Goal: Task Accomplishment & Management: Complete application form

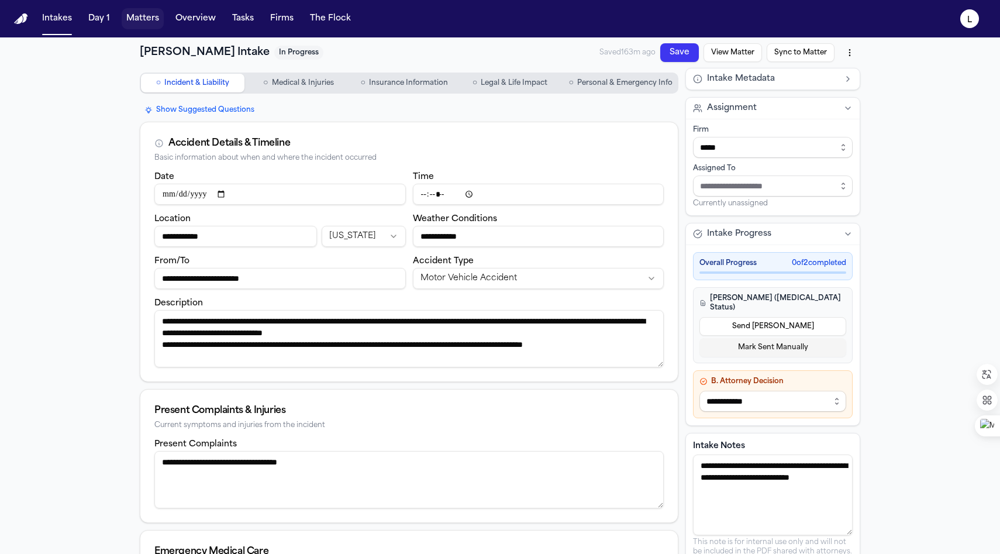
click at [136, 19] on button "Matters" at bounding box center [143, 18] width 42 height 21
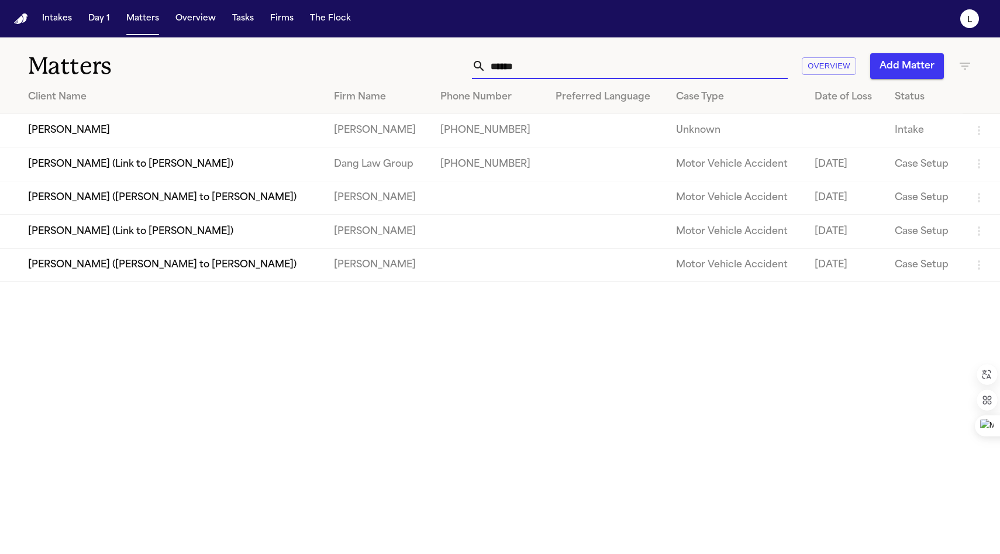
drag, startPoint x: 531, startPoint y: 64, endPoint x: 402, endPoint y: 70, distance: 128.9
click at [402, 70] on div "****** Overview Add Matter" at bounding box center [635, 66] width 675 height 26
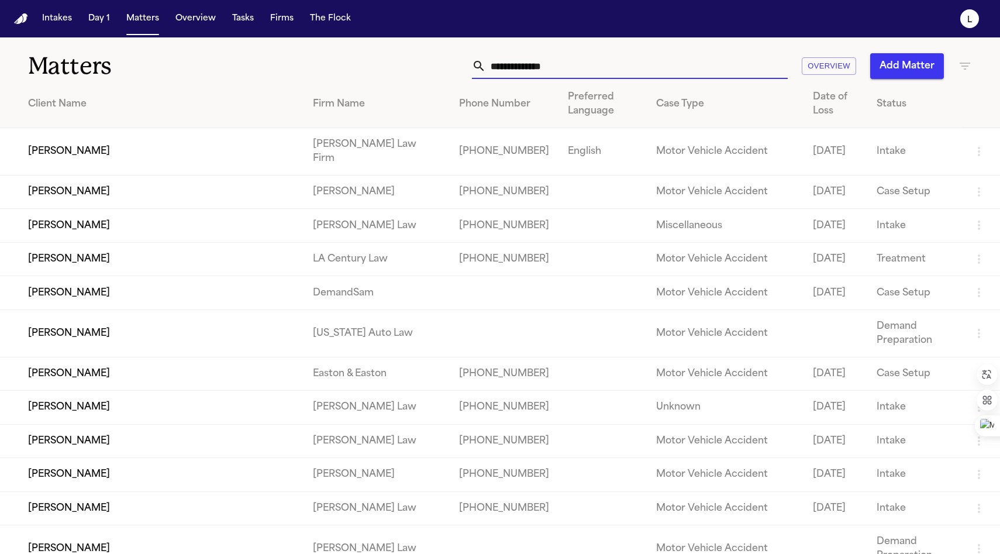
click at [964, 64] on icon "button" at bounding box center [965, 66] width 14 height 14
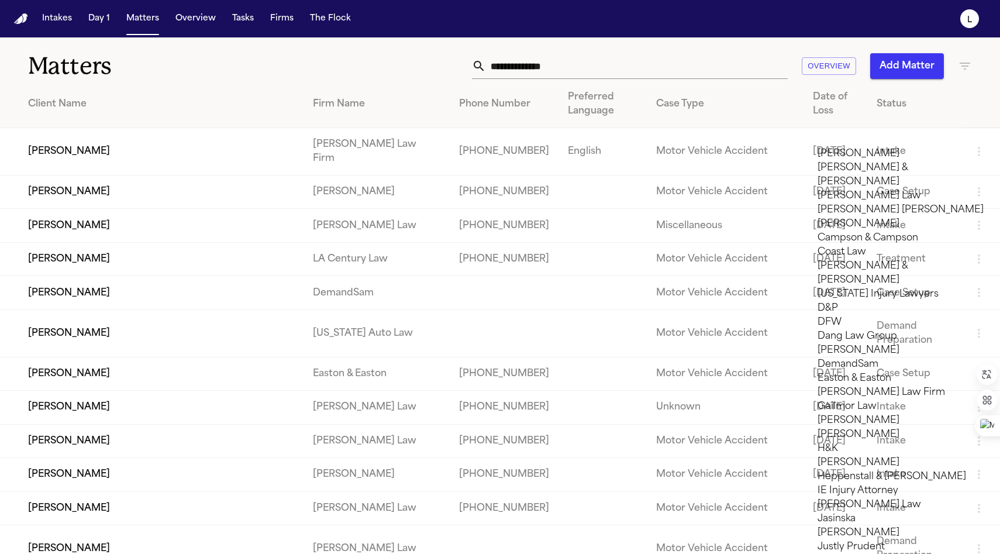
click at [884, 245] on li "Campson & Campson" at bounding box center [901, 238] width 166 height 14
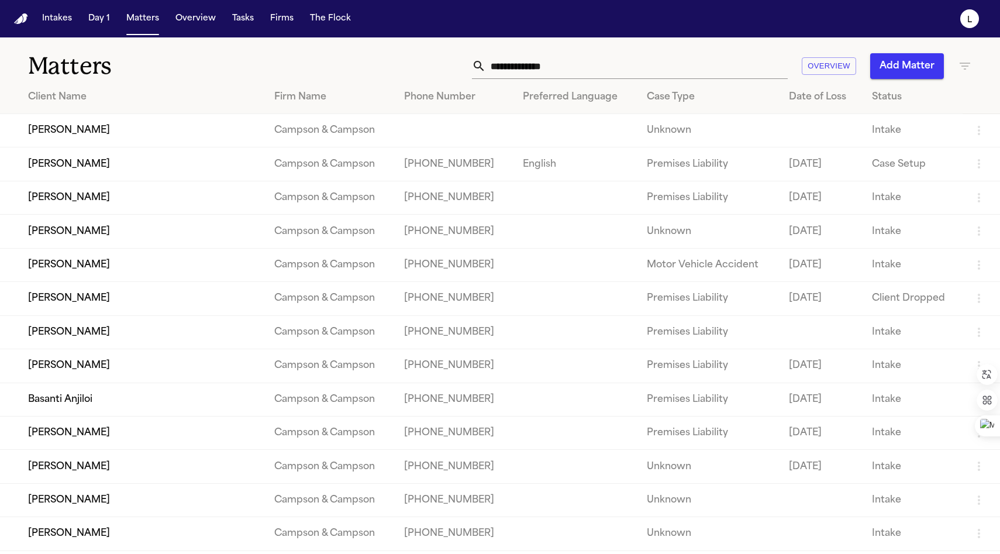
click at [397, 553] on div at bounding box center [500, 554] width 1000 height 0
click at [200, 133] on td "[PERSON_NAME]" at bounding box center [132, 130] width 265 height 33
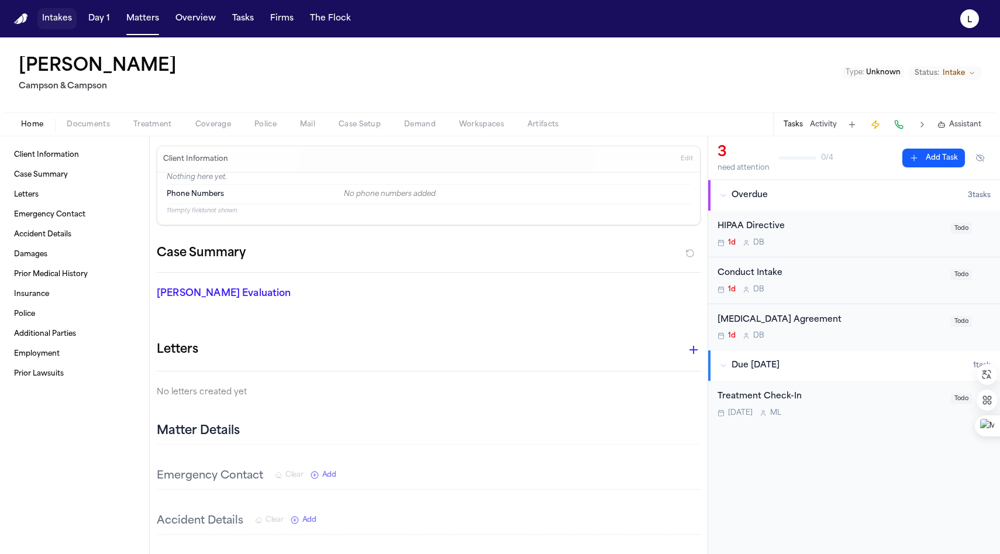
click at [61, 25] on button "Intakes" at bounding box center [56, 18] width 39 height 21
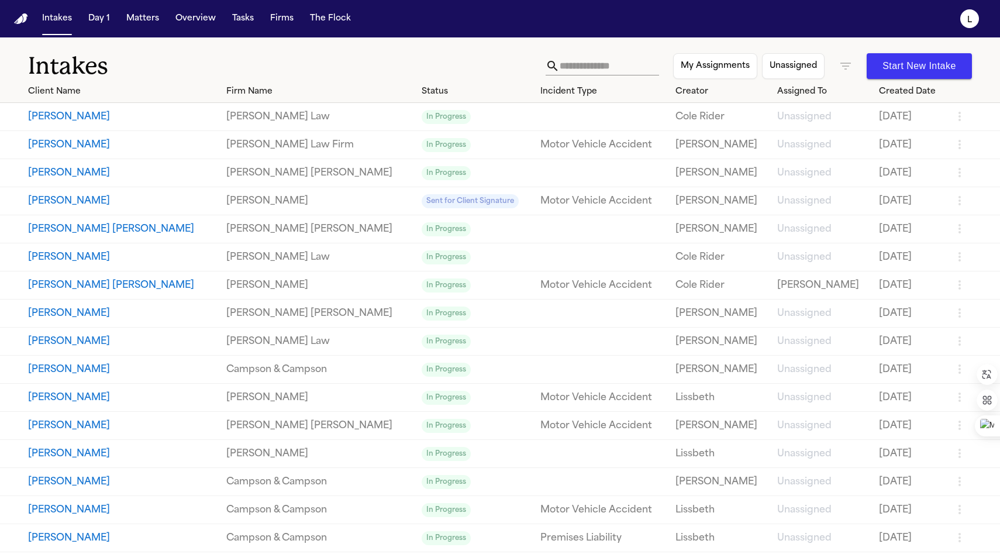
click at [902, 63] on button "Start New Intake" at bounding box center [919, 66] width 105 height 26
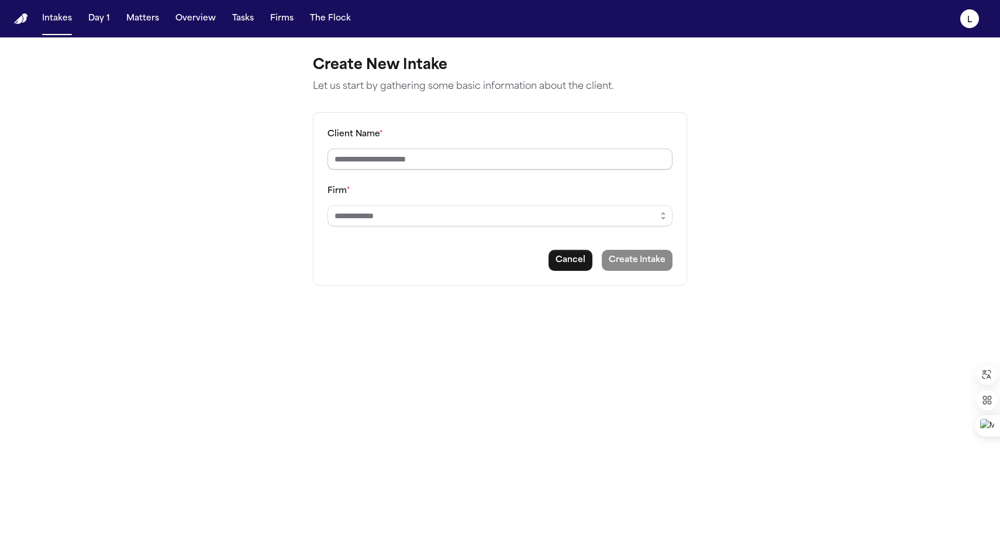
click at [364, 163] on input "Client Name *" at bounding box center [500, 159] width 345 height 21
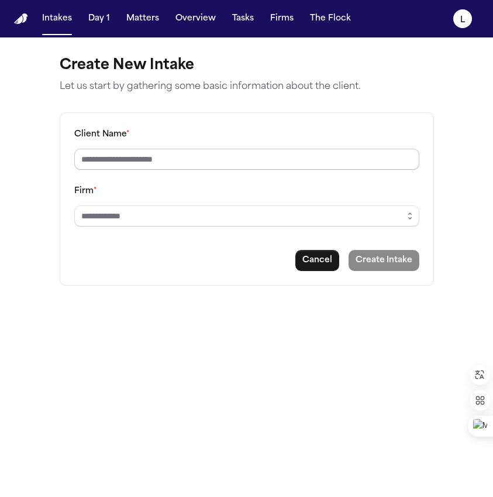
click at [99, 161] on input "Client Name *" at bounding box center [246, 159] width 345 height 21
type input "**********"
click at [105, 217] on input "Firm *" at bounding box center [246, 215] width 345 height 21
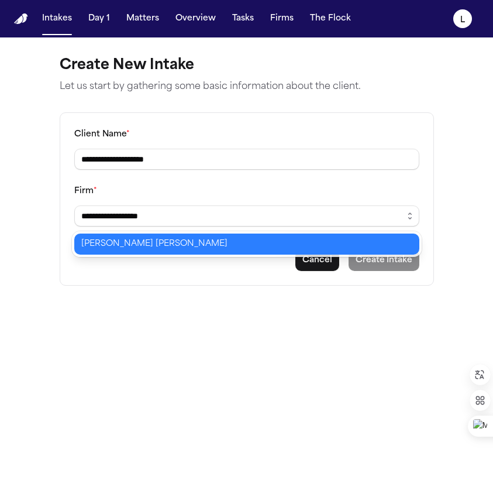
click at [111, 245] on body "**********" at bounding box center [246, 248] width 493 height 497
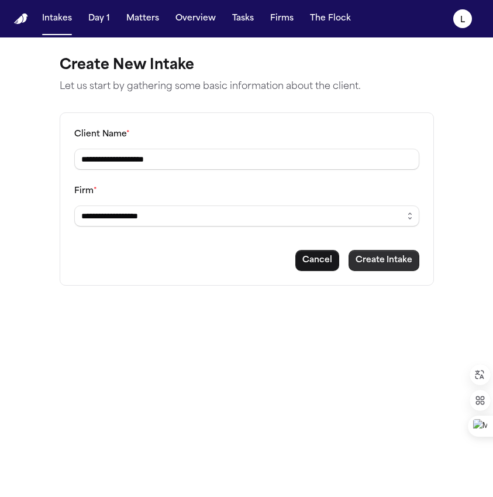
type input "**********"
click at [381, 265] on button "Create Intake" at bounding box center [384, 260] width 71 height 21
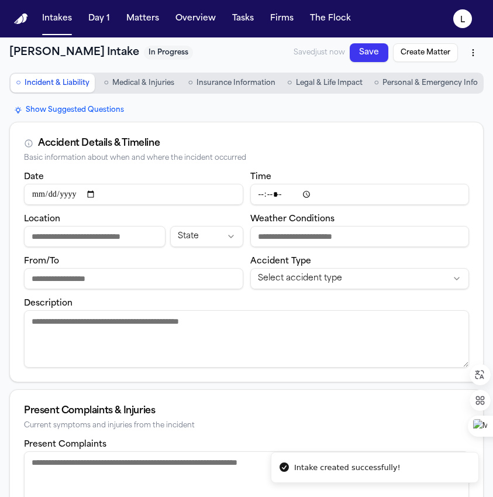
click at [101, 195] on input "Date" at bounding box center [133, 194] width 219 height 21
type input "**********"
click at [270, 277] on html "**********" at bounding box center [246, 248] width 493 height 497
click at [376, 53] on button "Save" at bounding box center [369, 52] width 39 height 19
click at [395, 85] on span "Personal & Emergency Info" at bounding box center [430, 82] width 95 height 9
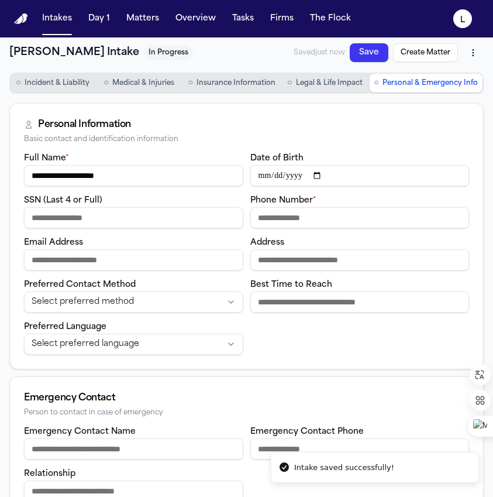
click at [264, 216] on input "Phone Number *" at bounding box center [359, 217] width 219 height 21
click at [301, 157] on label "Date of Birth" at bounding box center [276, 158] width 53 height 9
click at [301, 165] on input "Date of Birth" at bounding box center [359, 175] width 219 height 21
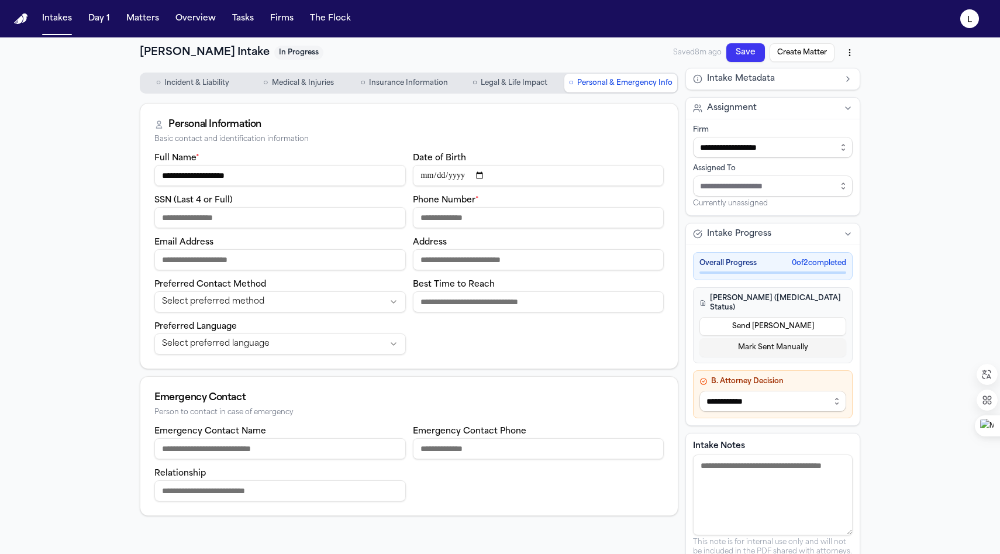
click at [432, 216] on input "Phone Number *" at bounding box center [539, 217] width 252 height 21
click at [133, 19] on button "Matters" at bounding box center [143, 18] width 42 height 21
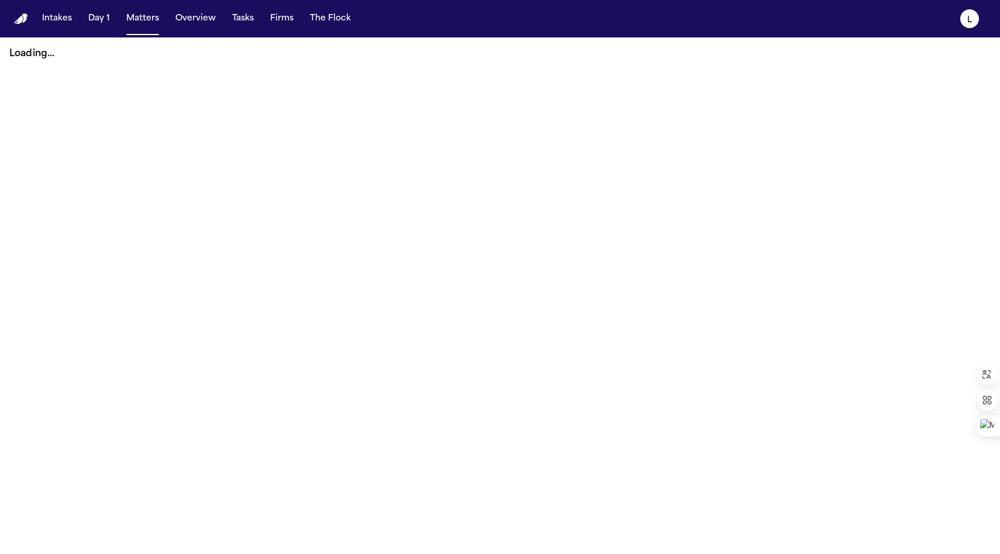
click at [572, 105] on main "Loading..." at bounding box center [500, 295] width 1000 height 517
click at [146, 24] on button "Matters" at bounding box center [143, 18] width 42 height 21
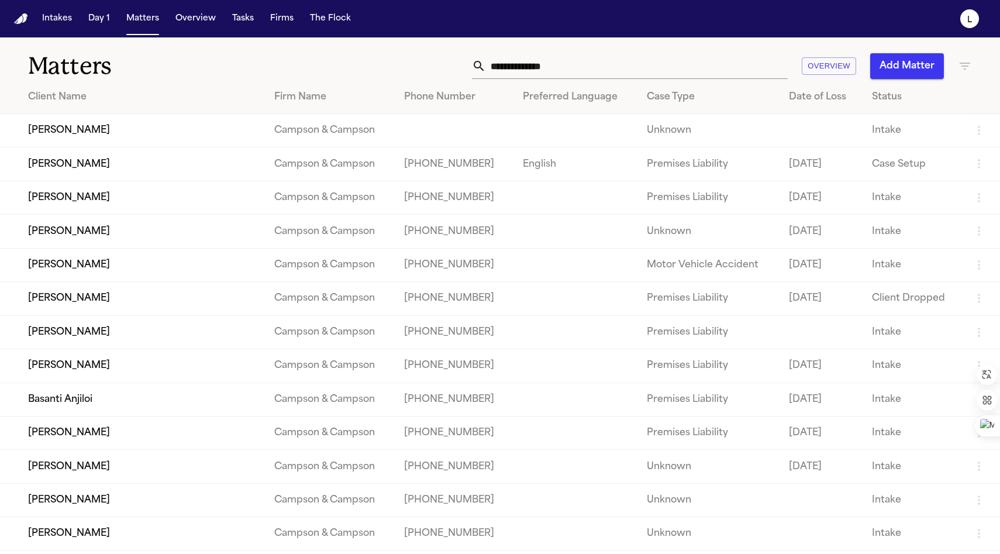
click at [500, 62] on input "text" at bounding box center [637, 66] width 302 height 26
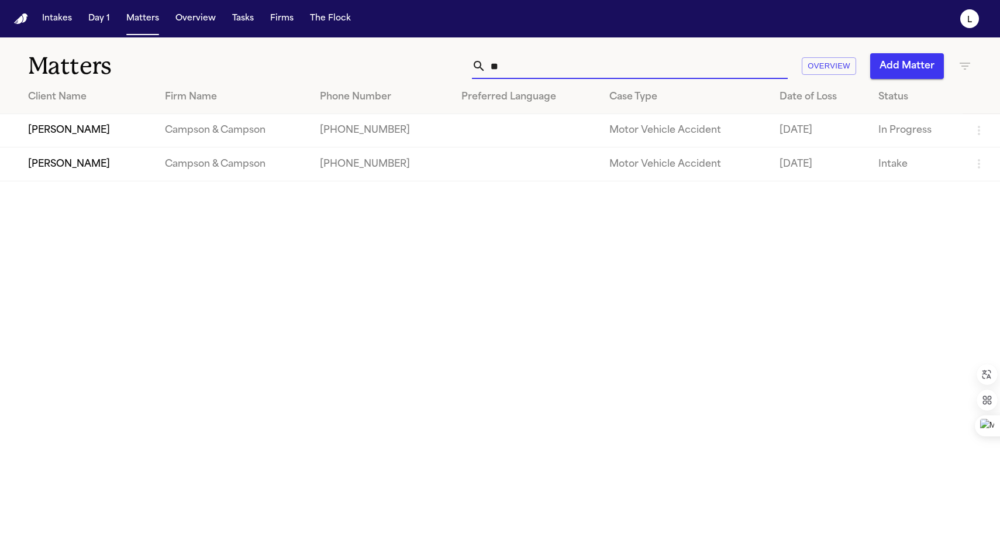
type input "**"
click at [964, 72] on icon "button" at bounding box center [965, 66] width 14 height 14
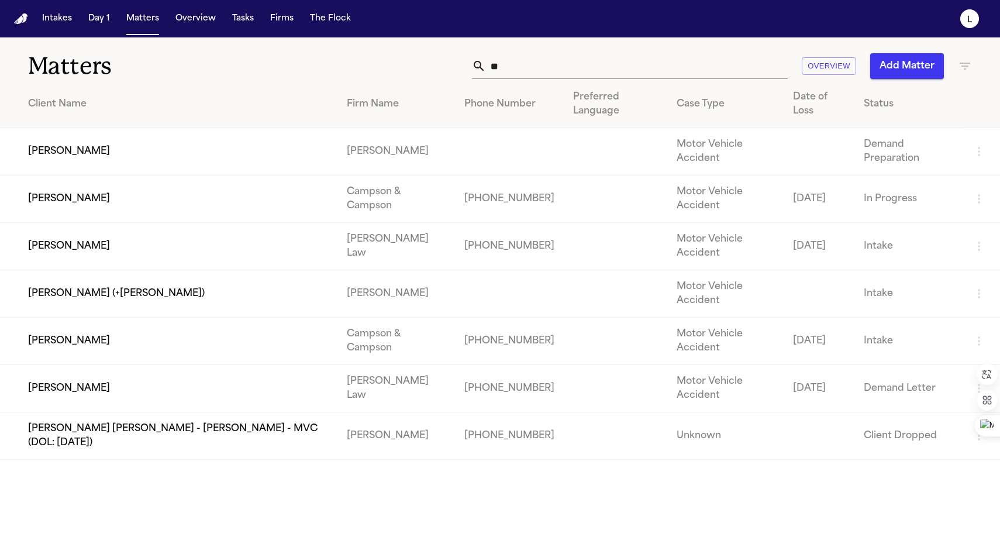
click at [525, 553] on div at bounding box center [500, 554] width 1000 height 0
click at [522, 71] on input "**" at bounding box center [637, 66] width 302 height 26
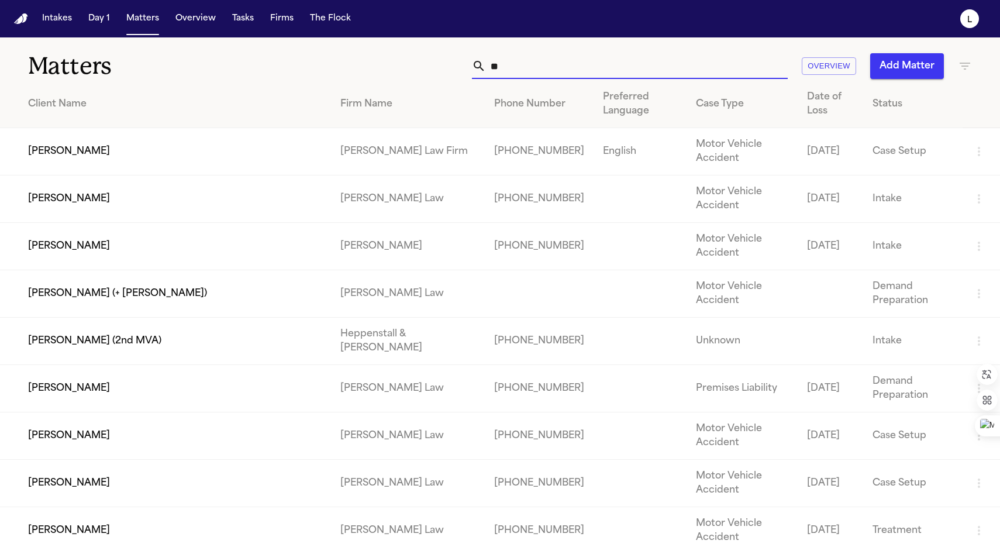
click at [519, 75] on input "**" at bounding box center [637, 66] width 302 height 26
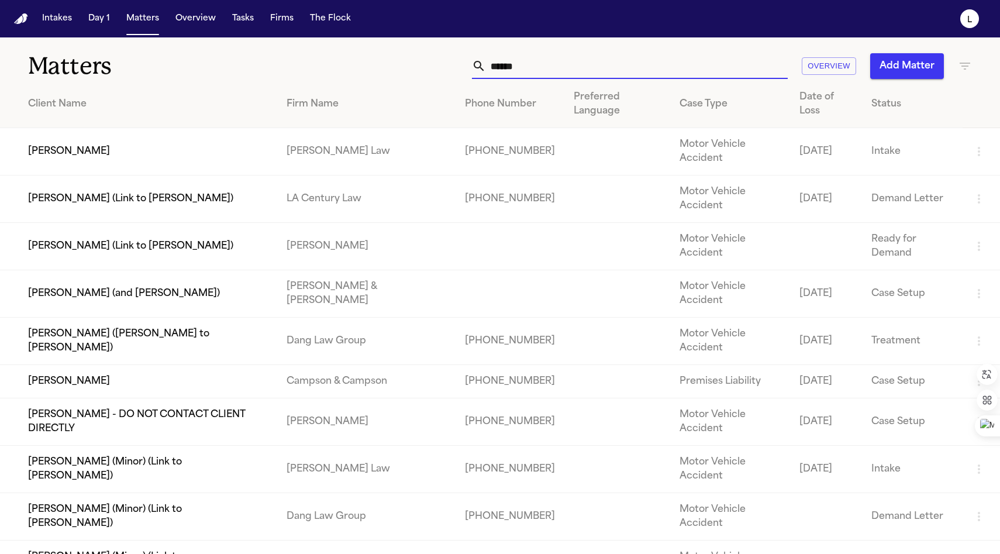
click at [535, 74] on input "******" at bounding box center [637, 66] width 302 height 26
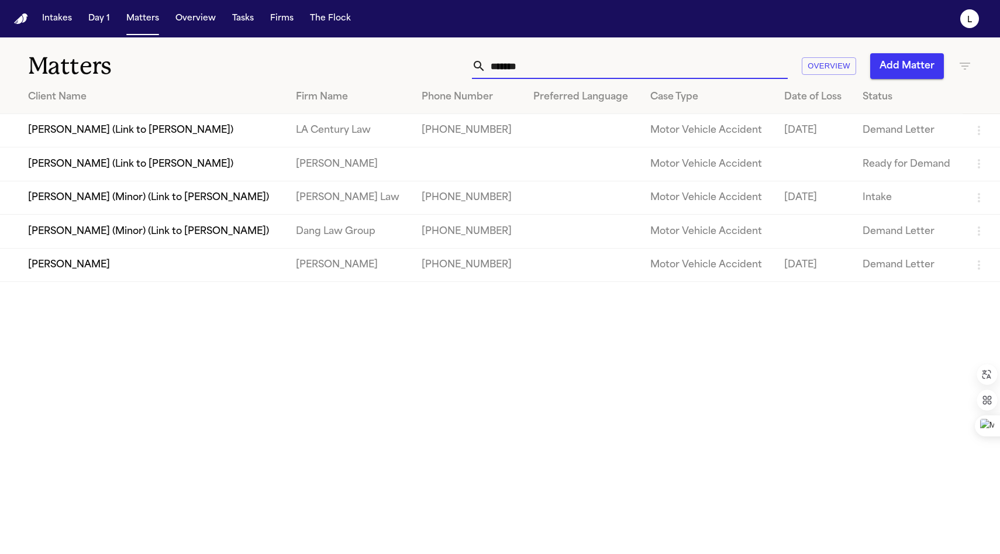
type input "*******"
click at [215, 262] on td "[PERSON_NAME]" at bounding box center [143, 264] width 287 height 33
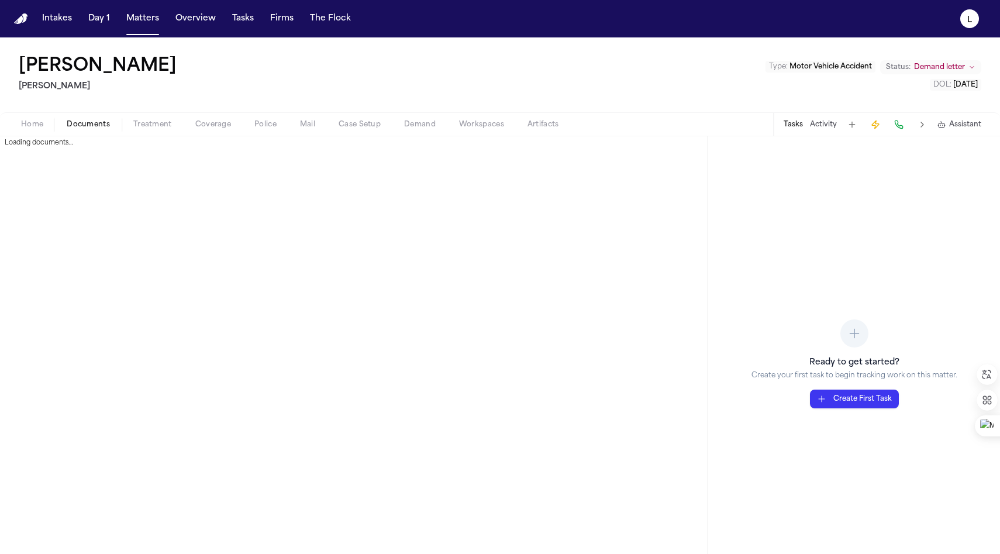
click at [96, 128] on span "Documents" at bounding box center [88, 124] width 43 height 9
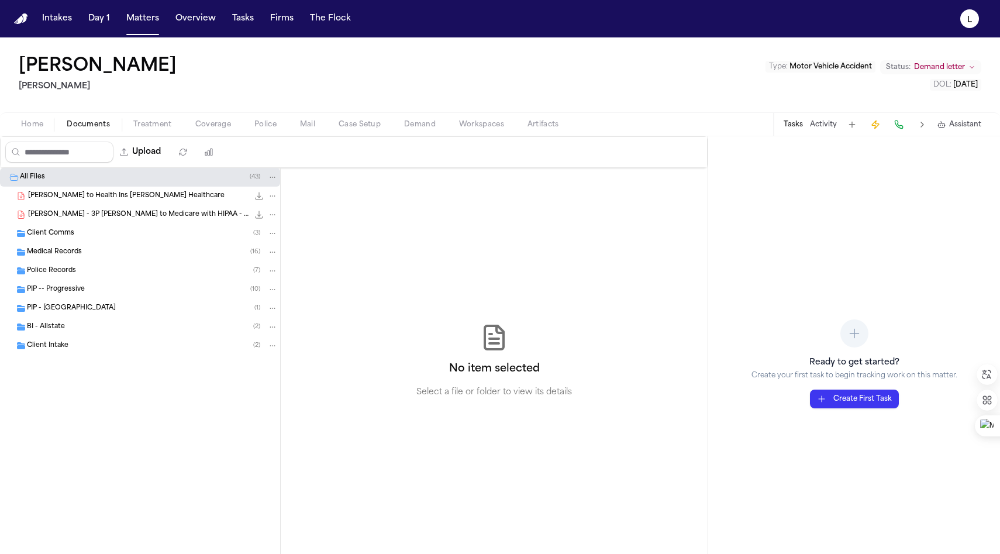
click at [137, 128] on span "Treatment" at bounding box center [152, 124] width 39 height 9
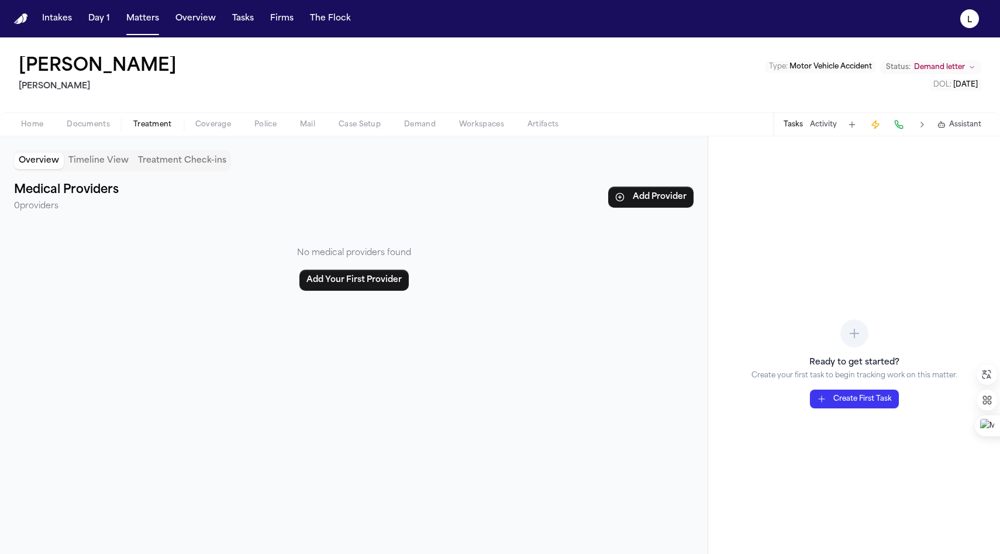
click at [798, 125] on button "Tasks" at bounding box center [793, 124] width 19 height 9
click at [797, 125] on button "Tasks" at bounding box center [793, 124] width 19 height 9
click at [796, 126] on button "Tasks" at bounding box center [793, 124] width 19 height 9
click at [34, 121] on span "Home" at bounding box center [32, 124] width 22 height 9
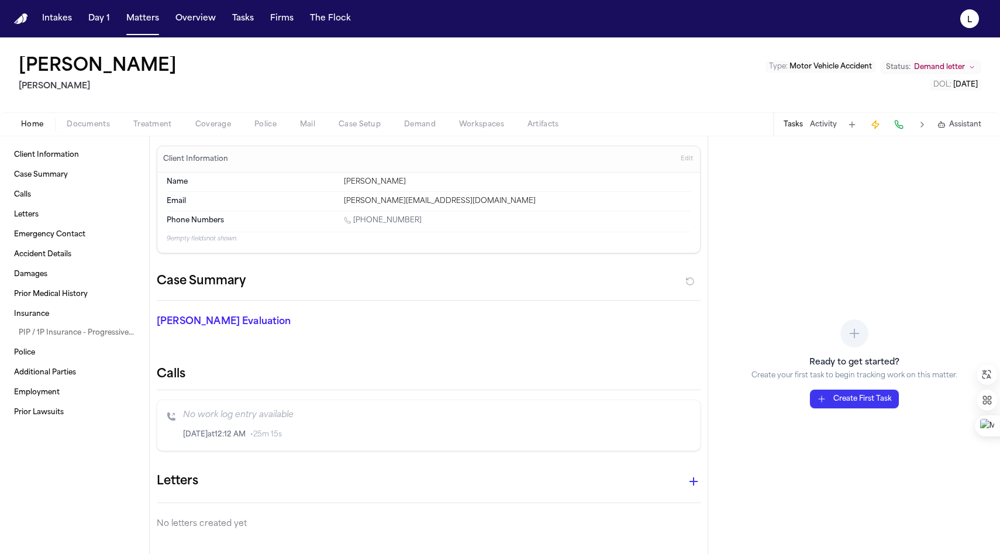
click at [796, 125] on button "Tasks" at bounding box center [793, 124] width 19 height 9
click at [147, 19] on button "Matters" at bounding box center [143, 18] width 42 height 21
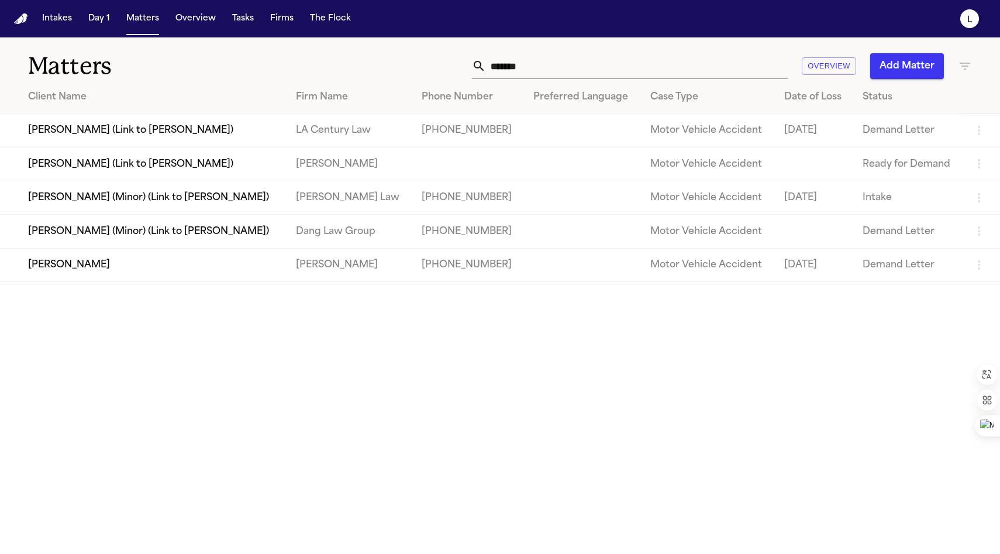
drag, startPoint x: 508, startPoint y: 63, endPoint x: 525, endPoint y: 67, distance: 17.5
click at [511, 63] on input "*******" at bounding box center [637, 66] width 302 height 26
drag, startPoint x: 538, startPoint y: 67, endPoint x: 483, endPoint y: 67, distance: 55.0
click at [483, 67] on div "*******" at bounding box center [630, 66] width 316 height 26
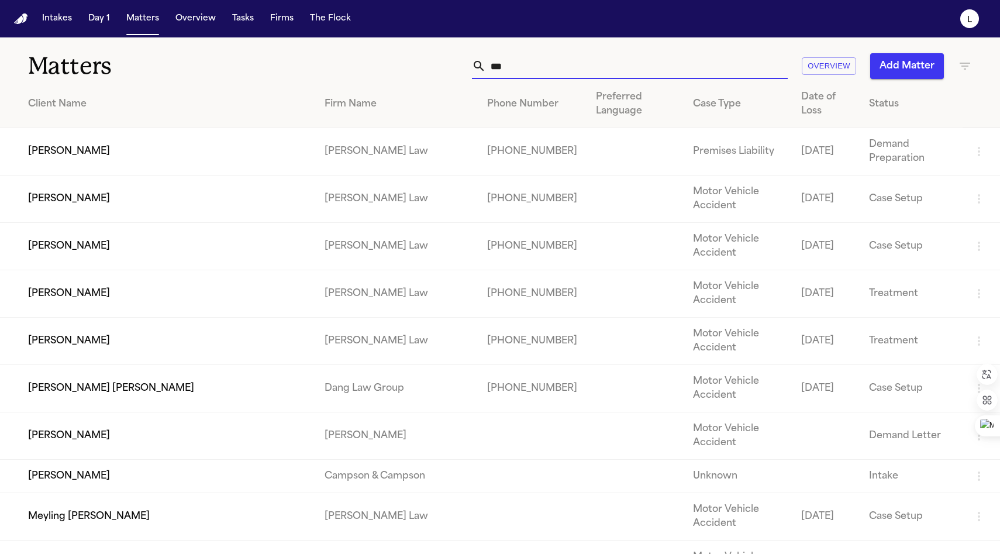
type input "***"
click at [952, 68] on div "*** Overview Add Matter" at bounding box center [635, 66] width 675 height 26
click at [958, 70] on icon "button" at bounding box center [965, 66] width 14 height 14
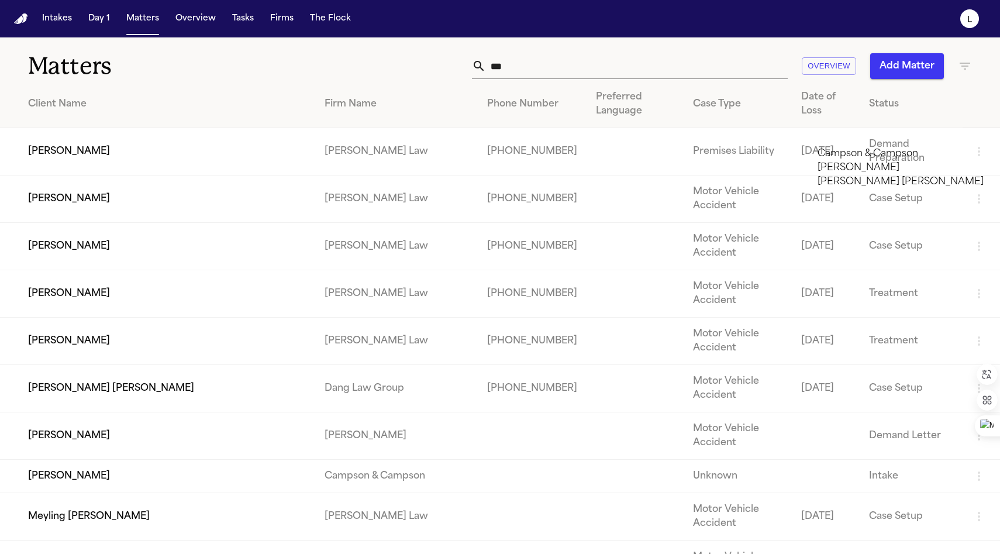
type input "**"
click at [905, 156] on li "[PERSON_NAME]" at bounding box center [901, 154] width 166 height 14
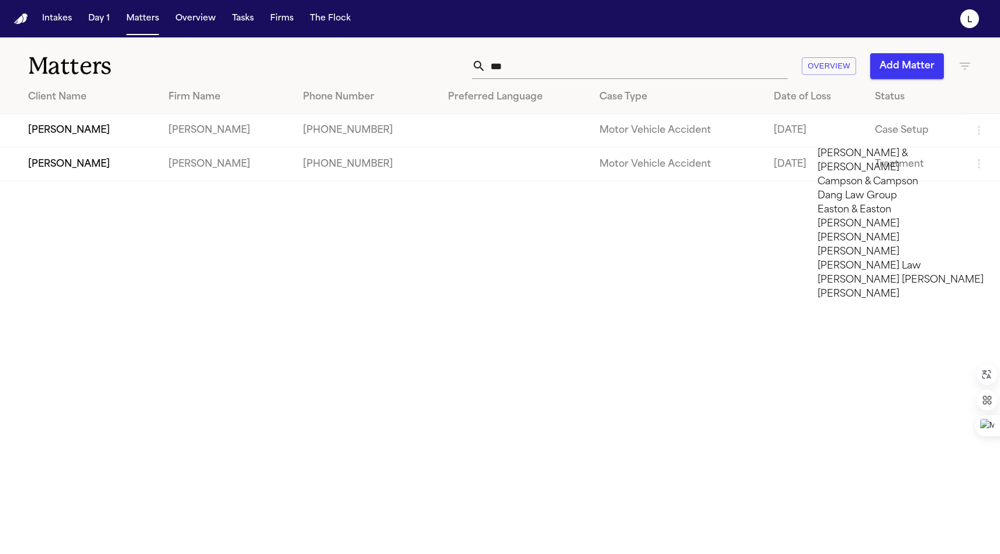
click at [97, 553] on div at bounding box center [500, 554] width 1000 height 0
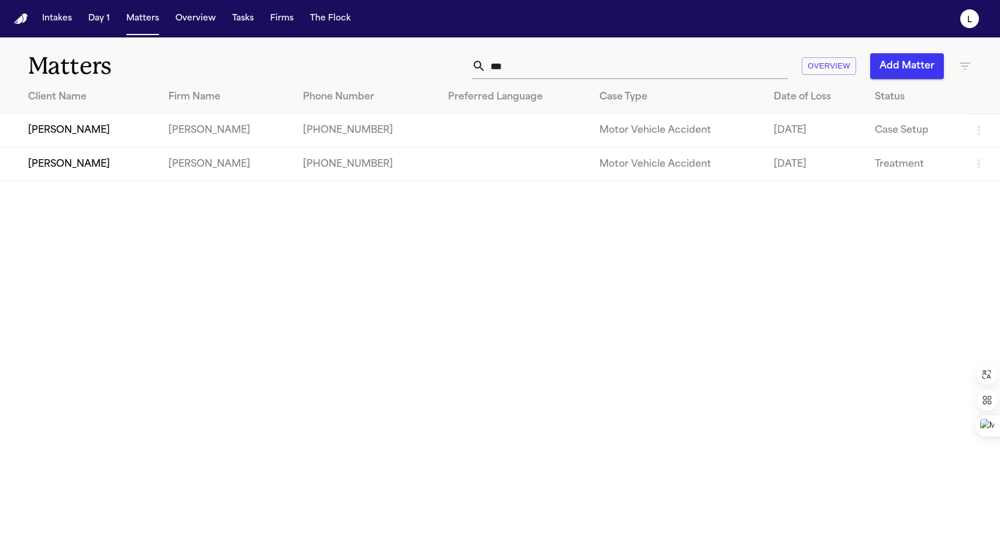
click at [97, 133] on td "[PERSON_NAME]" at bounding box center [79, 130] width 159 height 33
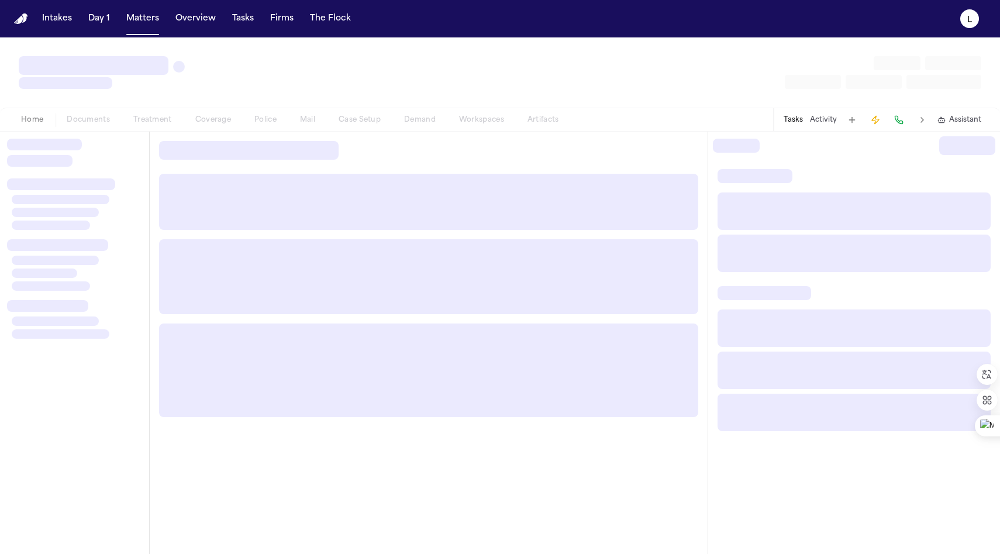
click at [97, 133] on div at bounding box center [74, 343] width 149 height 422
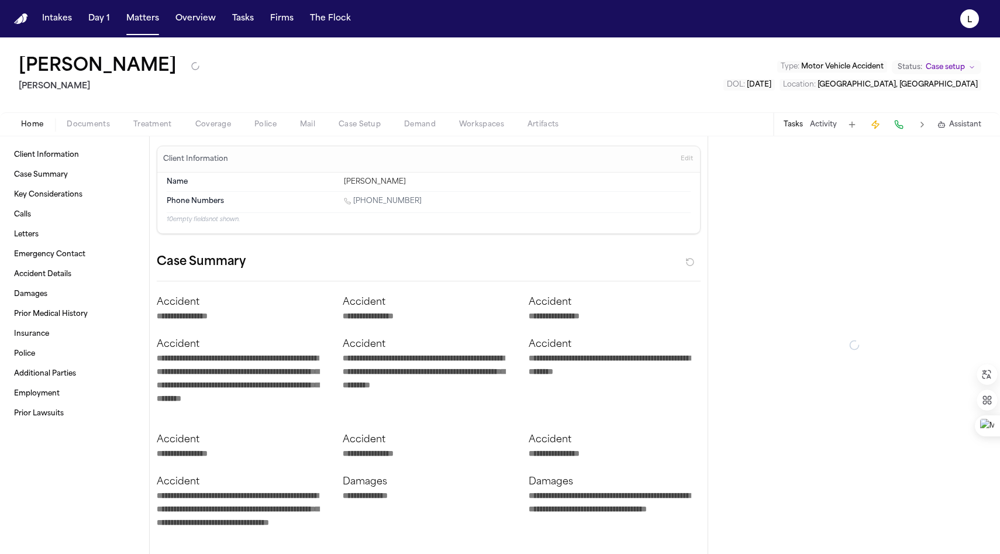
type textarea "*"
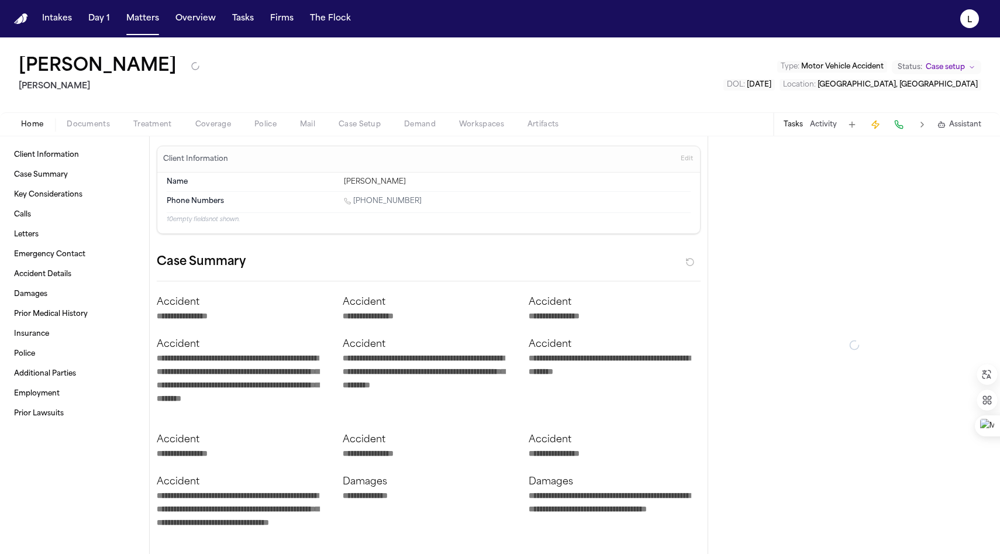
type textarea "*"
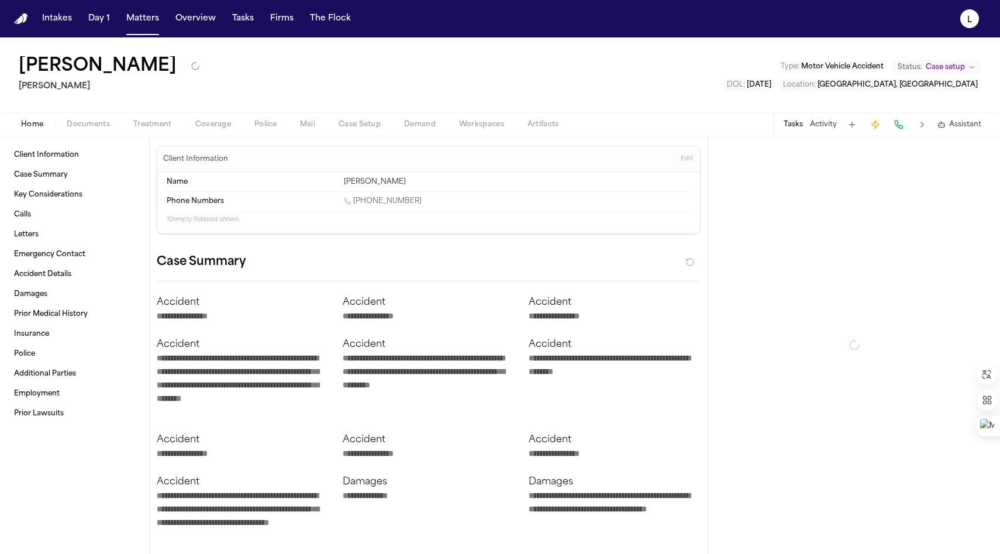
type textarea "*"
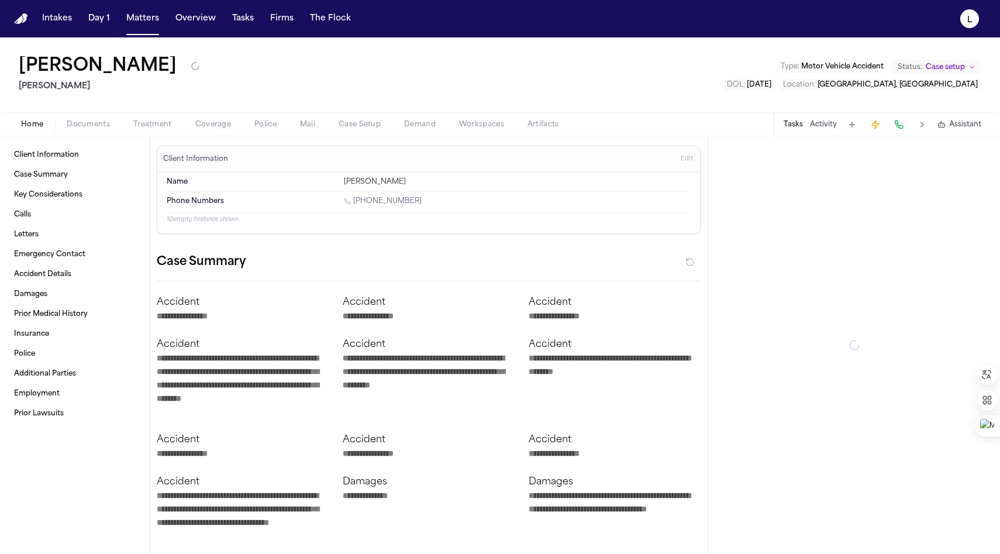
type textarea "*"
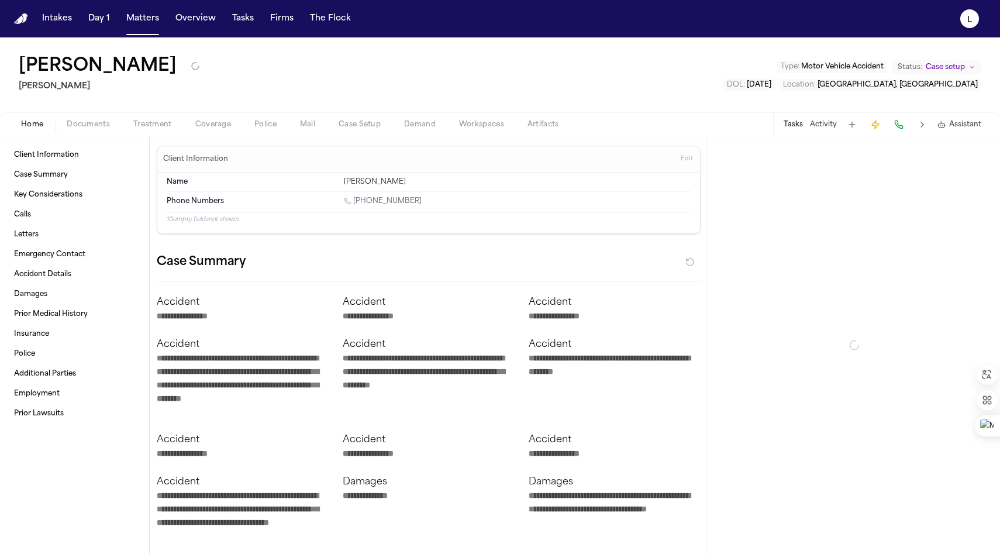
type textarea "*"
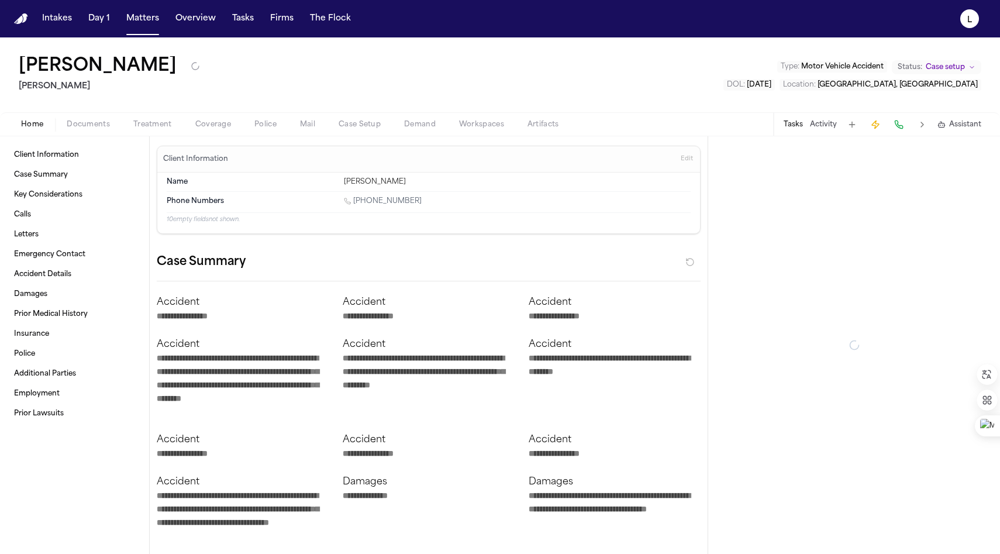
type textarea "*"
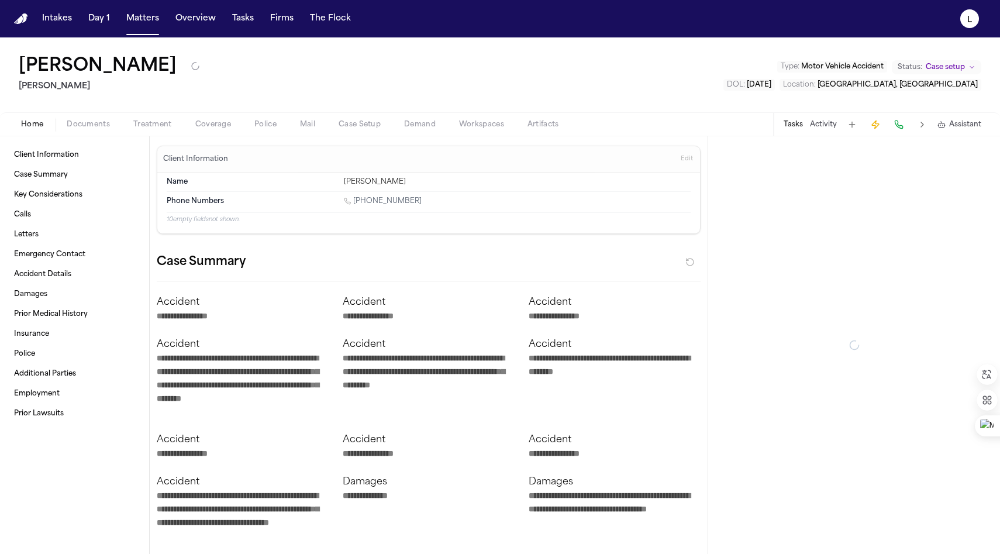
type textarea "*"
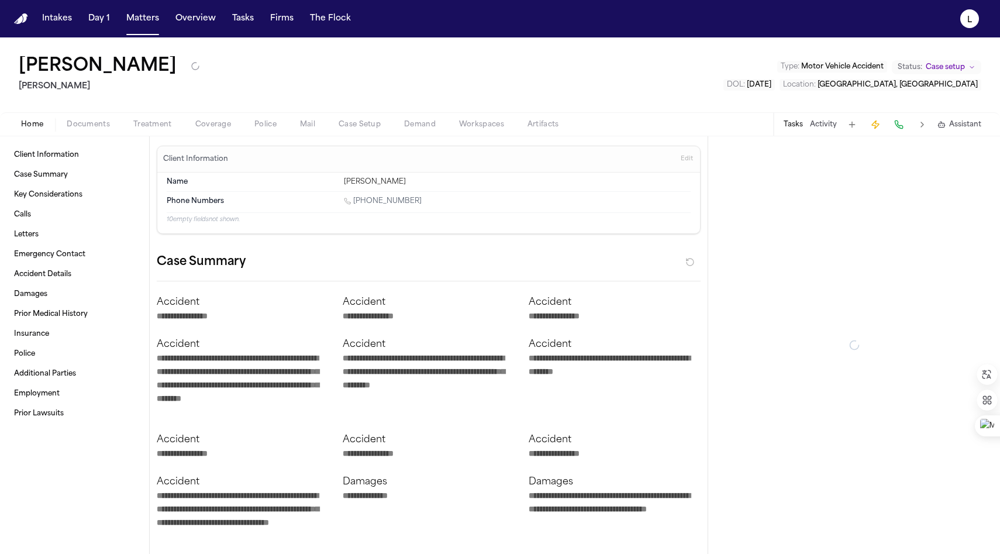
type textarea "*"
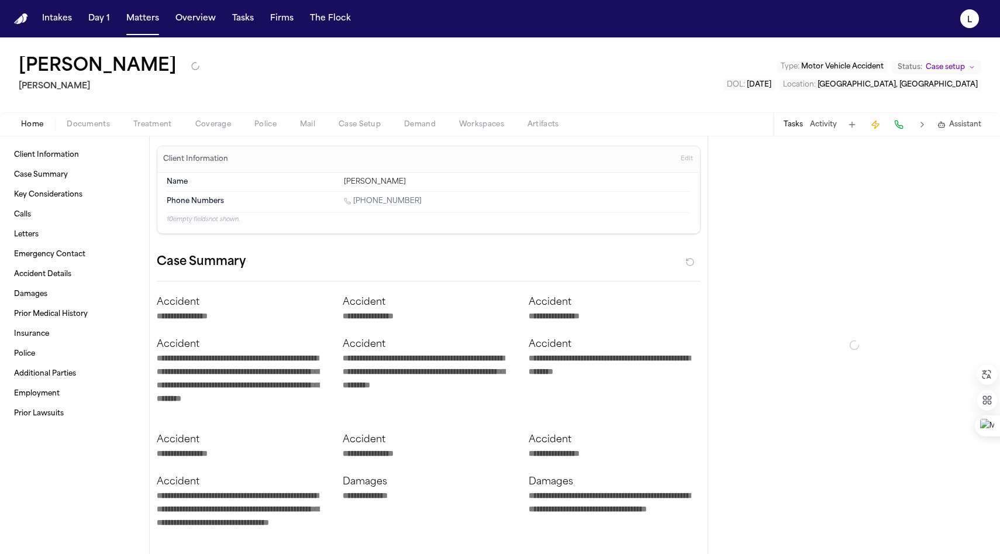
type textarea "*"
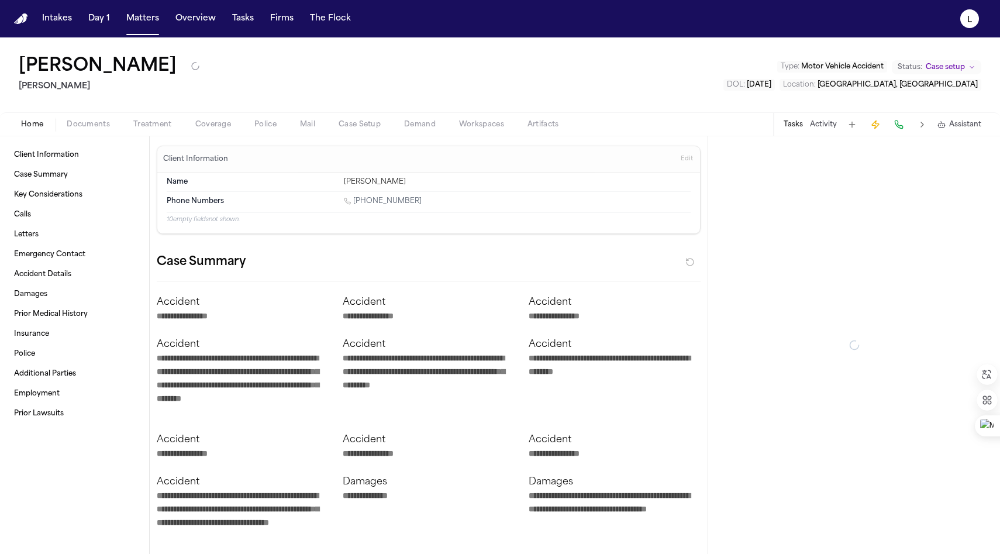
type textarea "*"
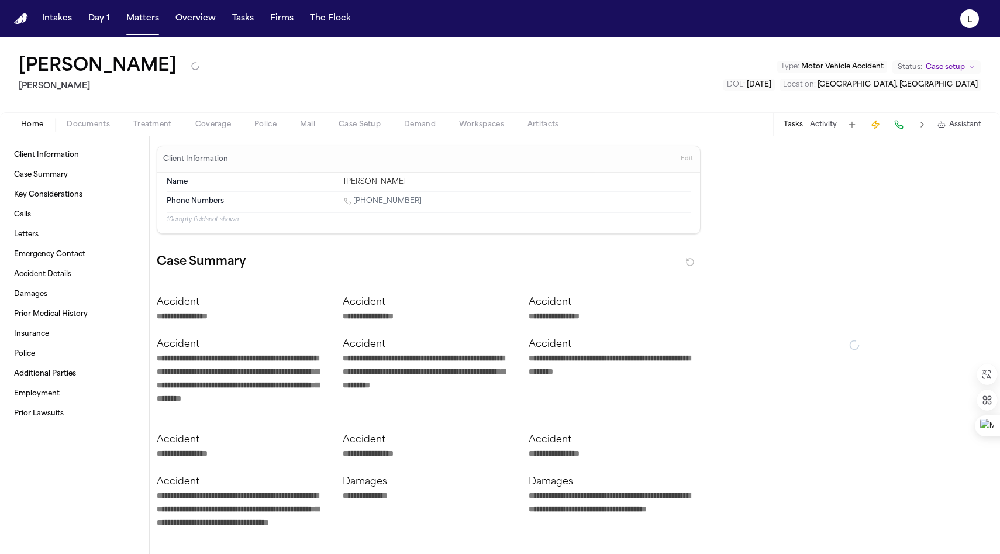
type textarea "*"
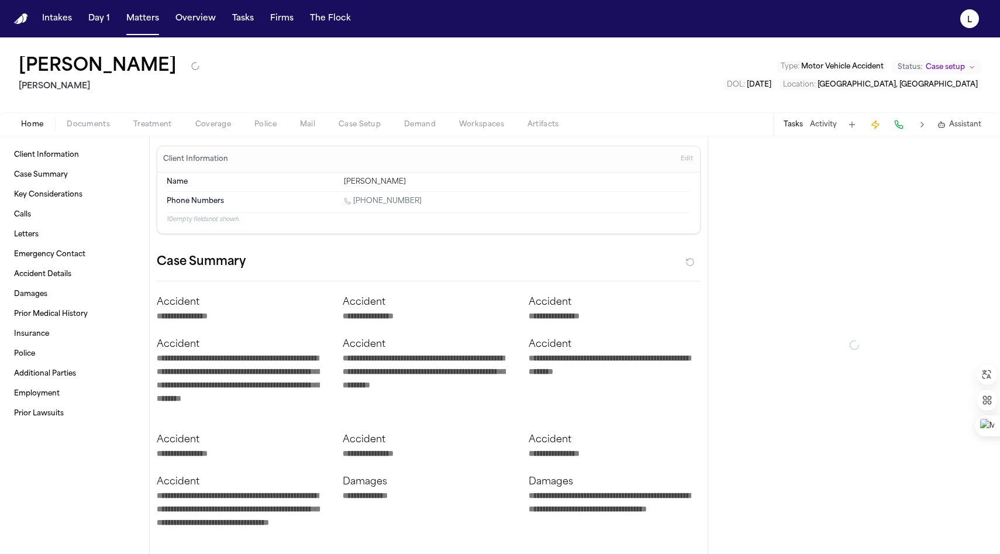
type textarea "*"
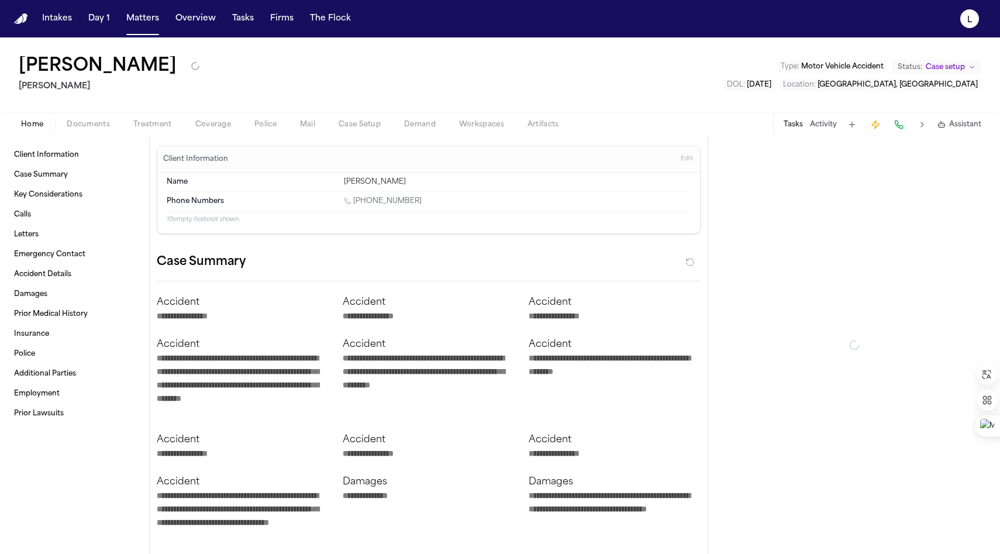
type textarea "*"
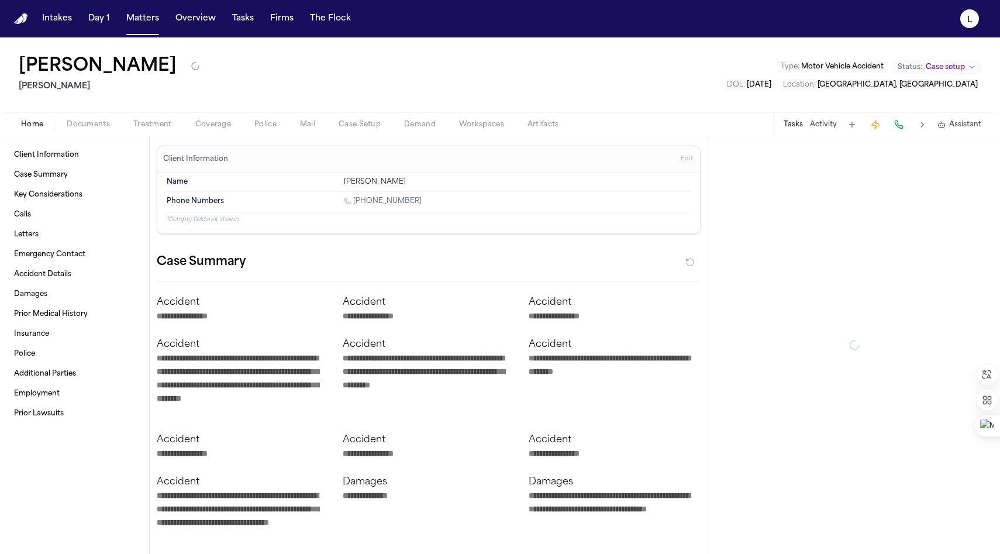
type textarea "*"
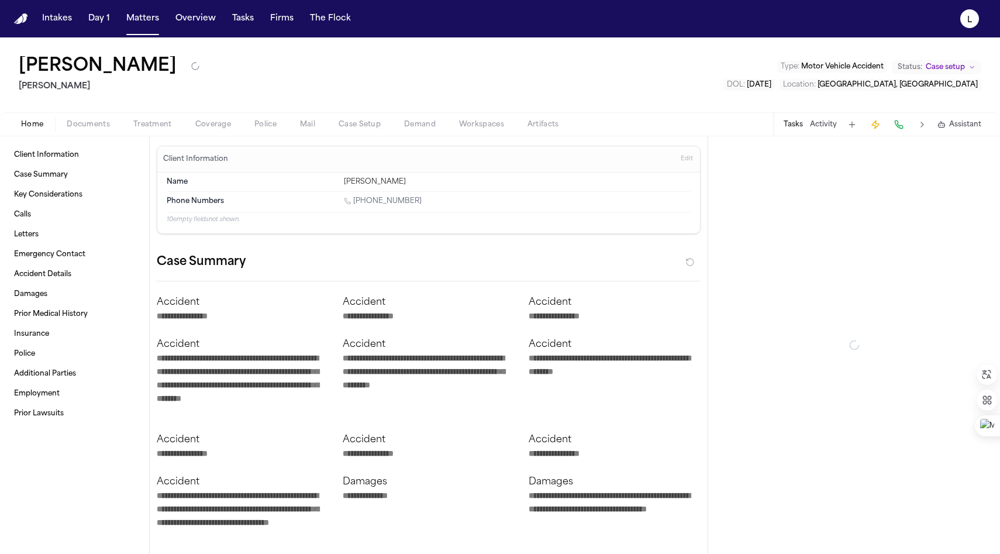
type textarea "*"
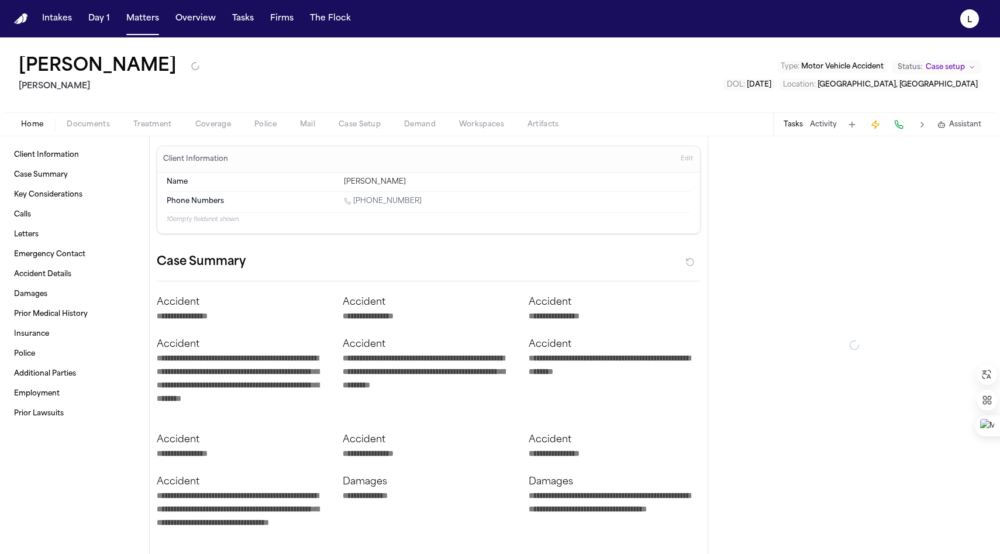
type textarea "*"
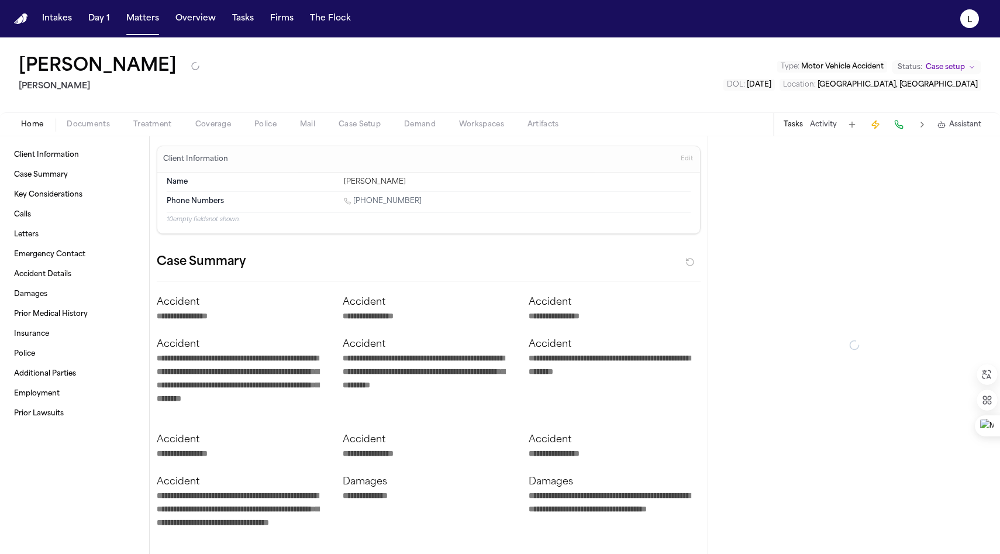
type textarea "*"
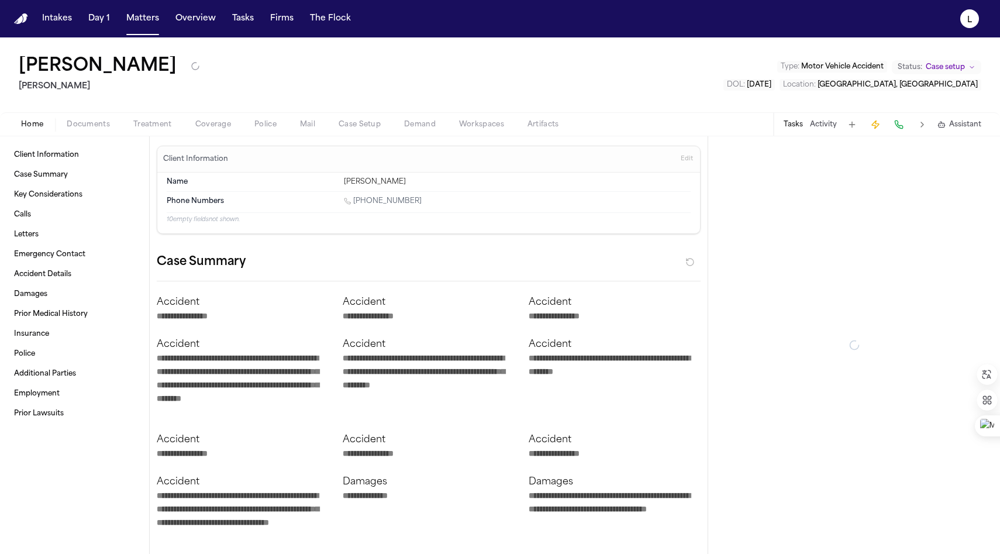
type textarea "*"
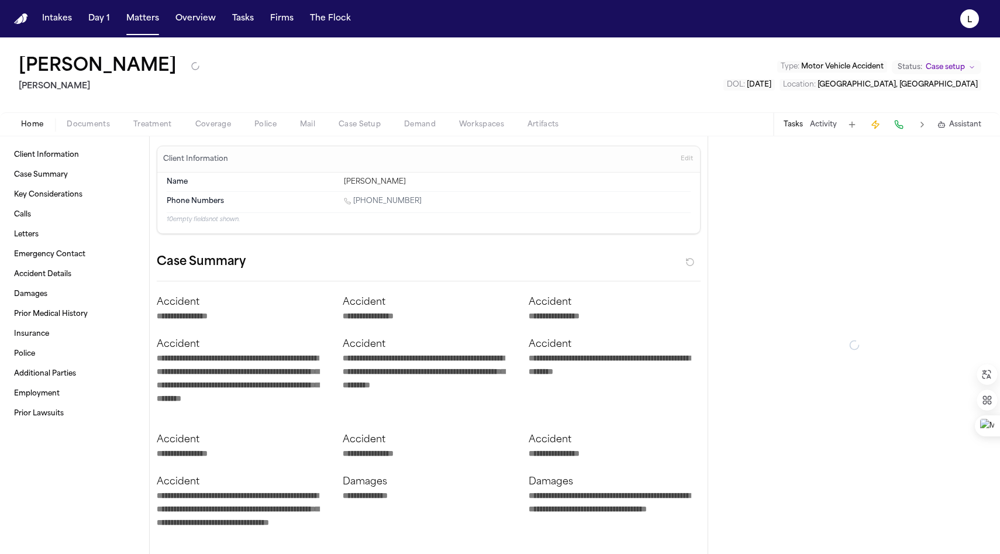
type textarea "*"
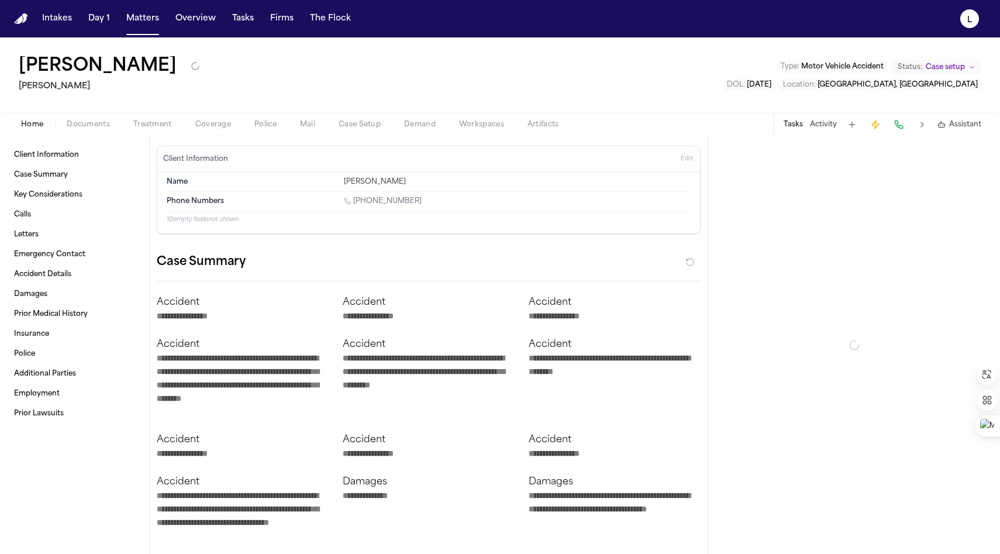
type textarea "*"
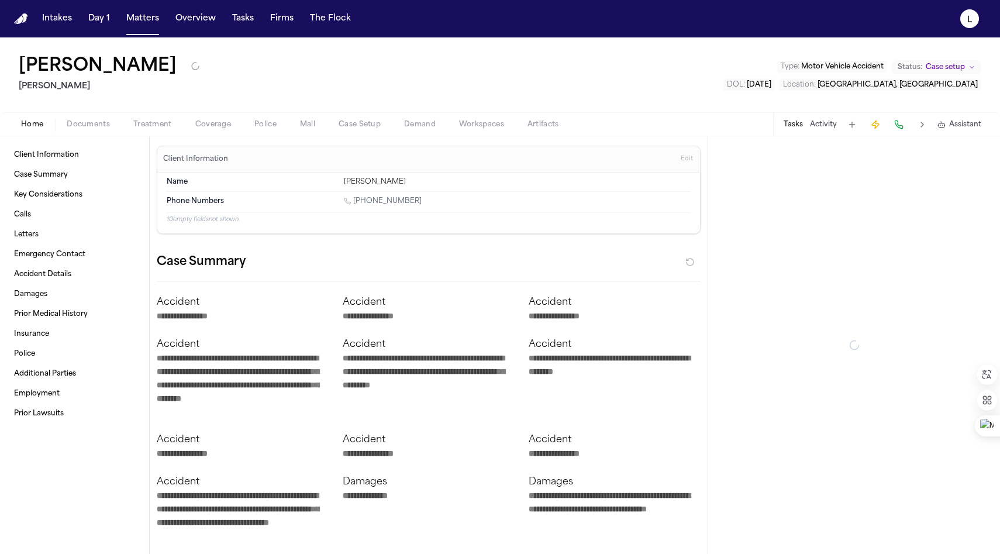
type textarea "*"
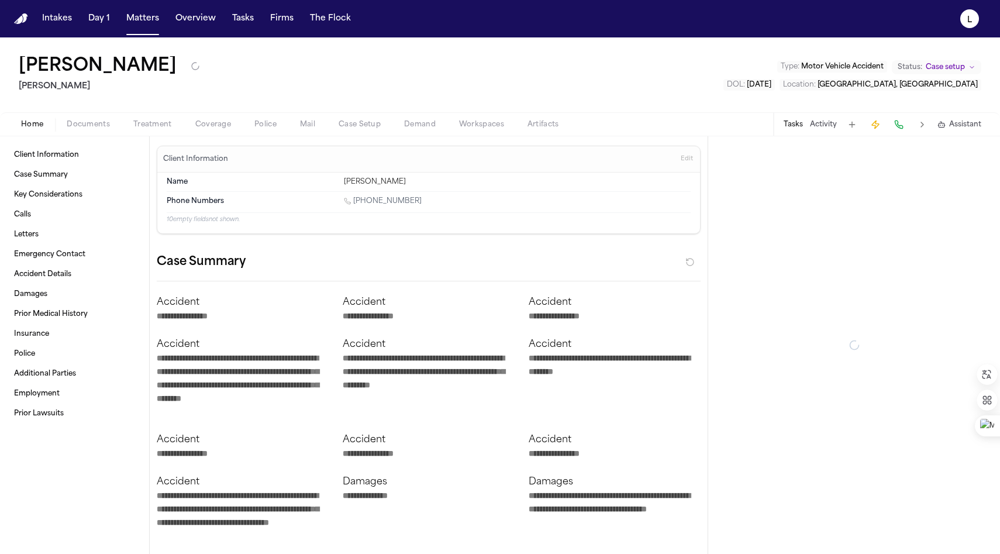
type textarea "*"
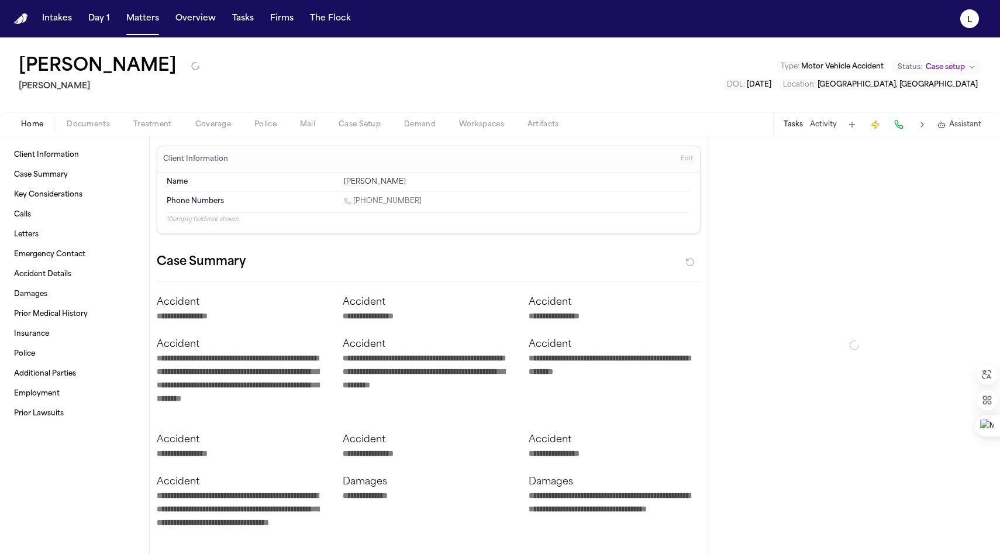
type textarea "*"
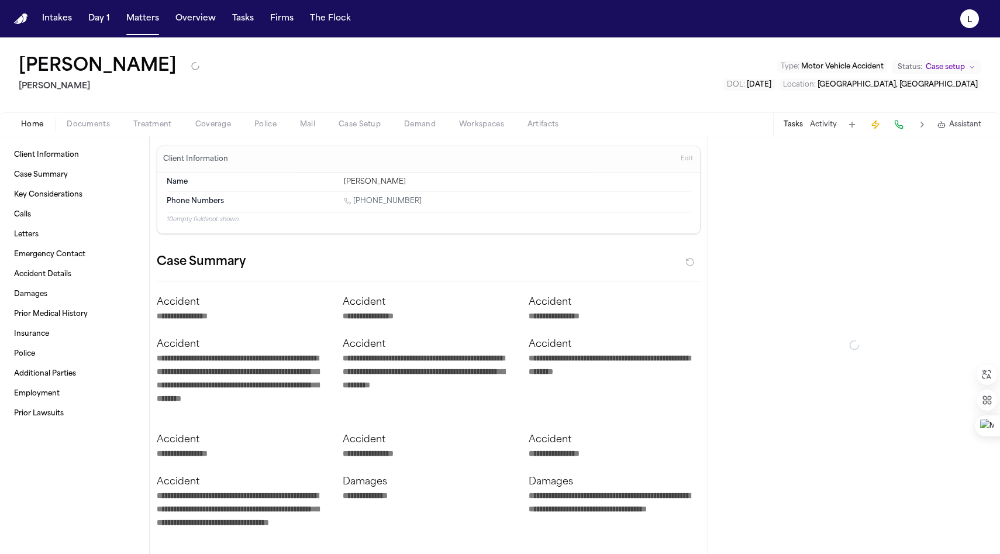
type textarea "*"
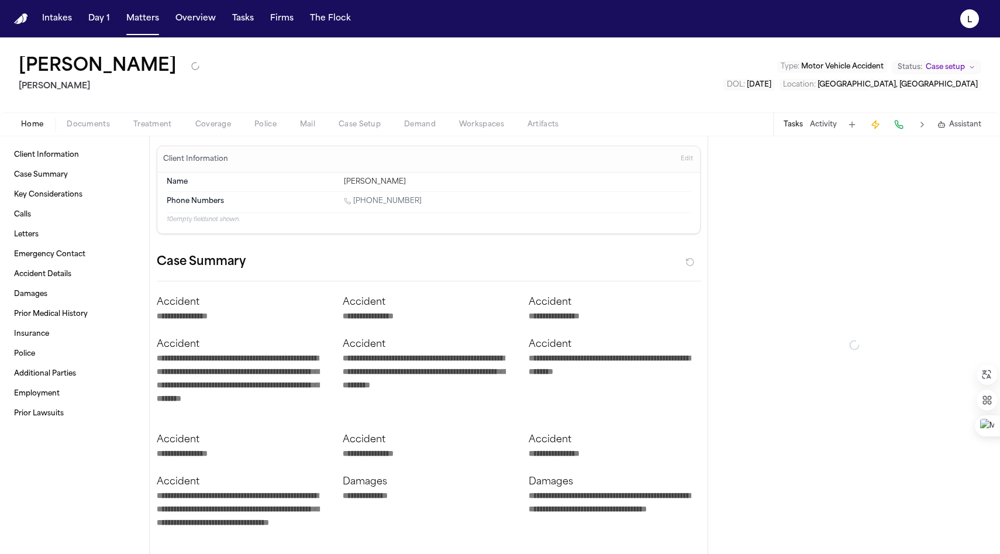
type textarea "*"
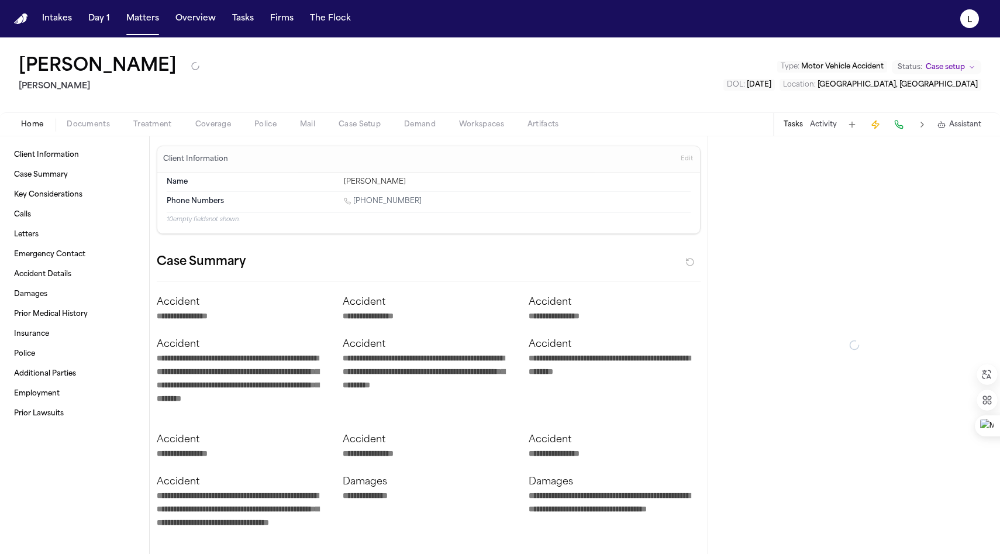
type textarea "*"
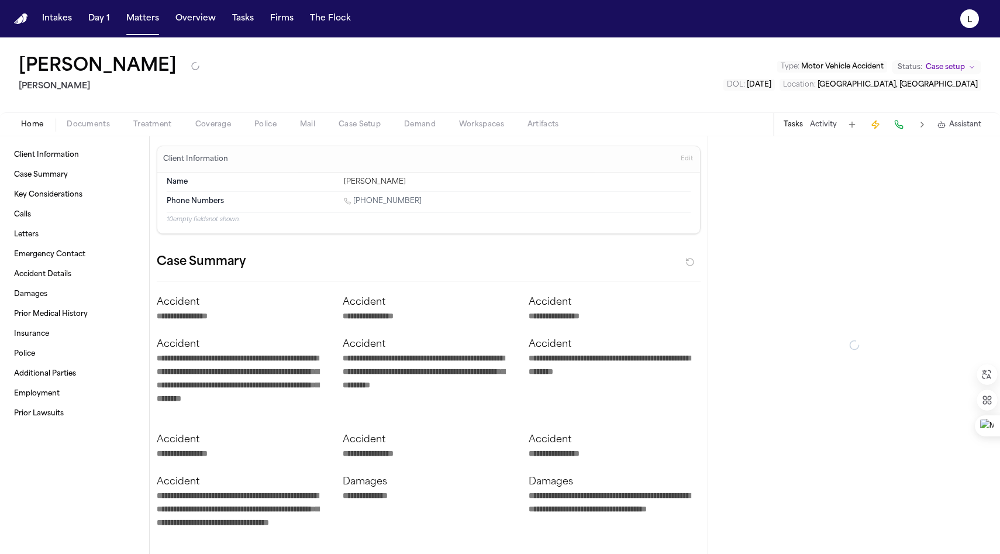
type textarea "*"
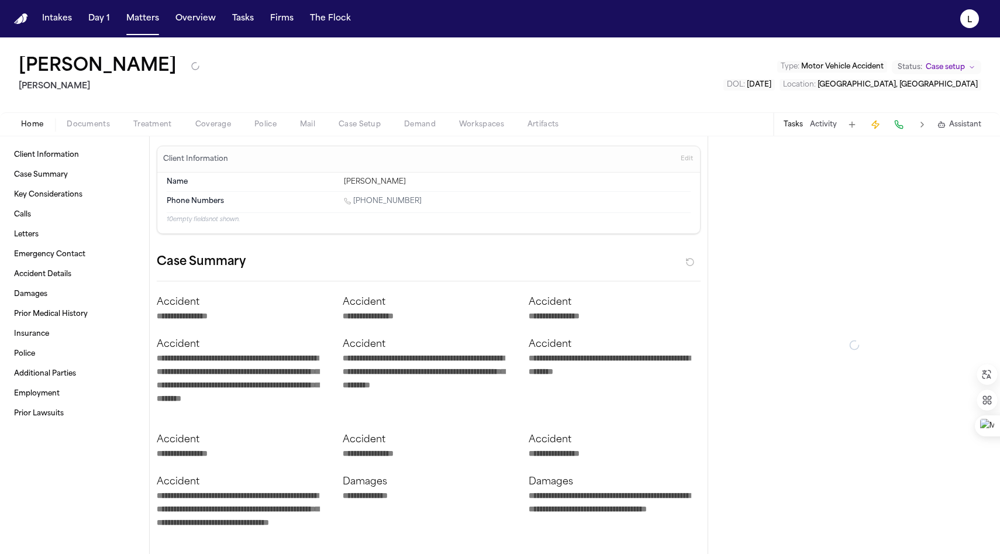
type textarea "*"
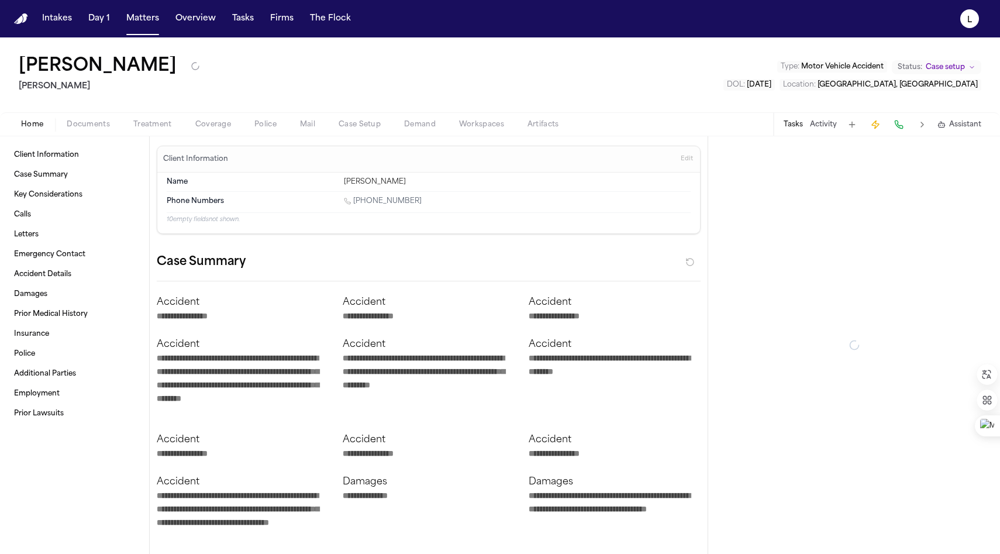
type textarea "*"
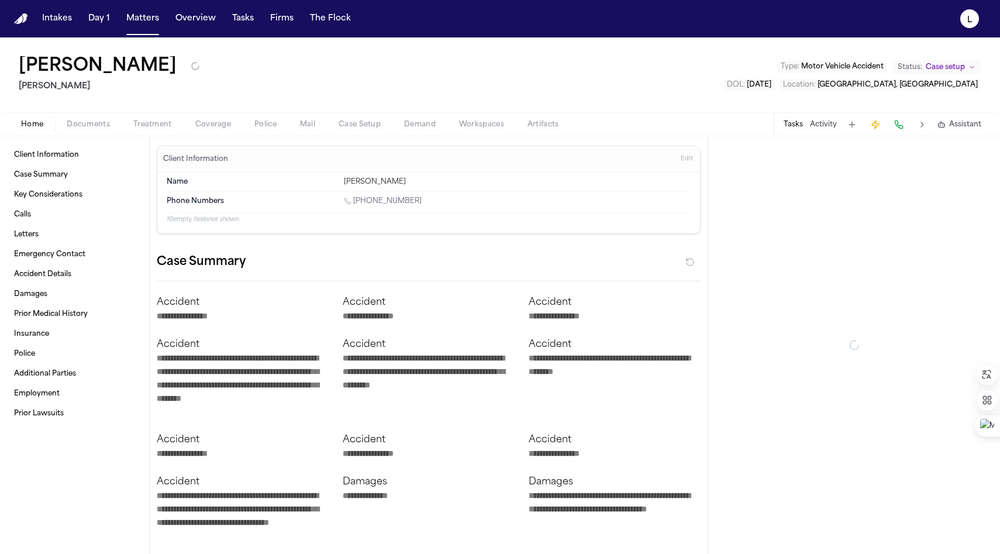
type textarea "*"
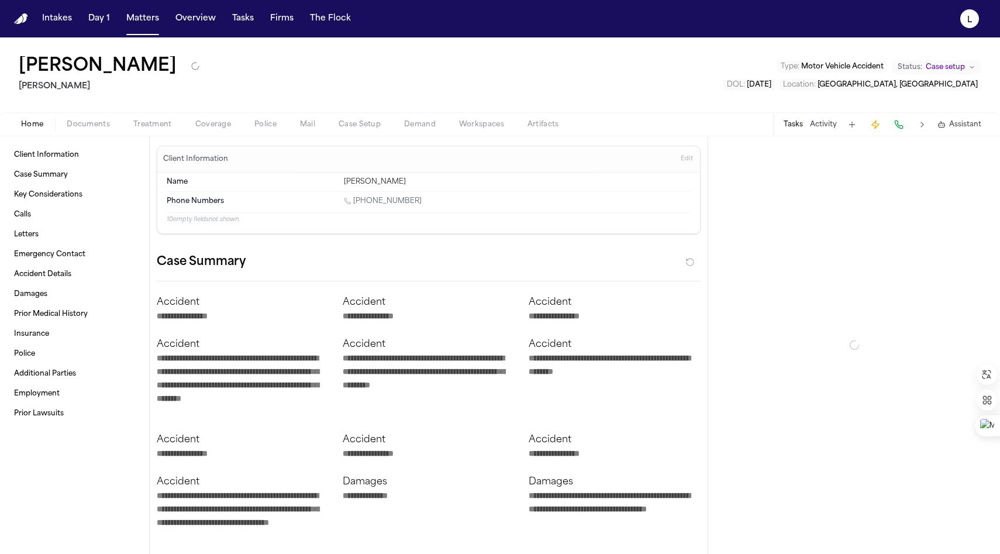
type textarea "*"
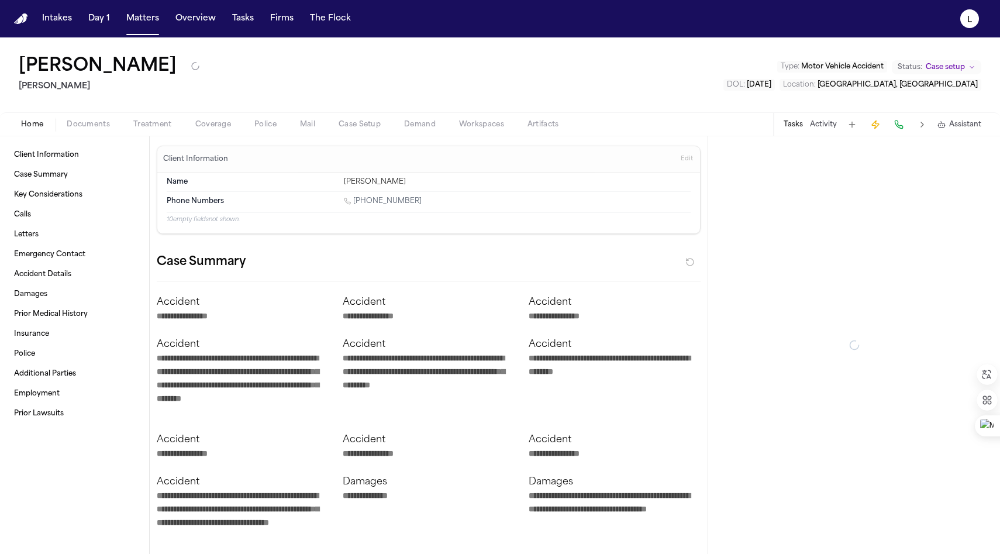
type textarea "*"
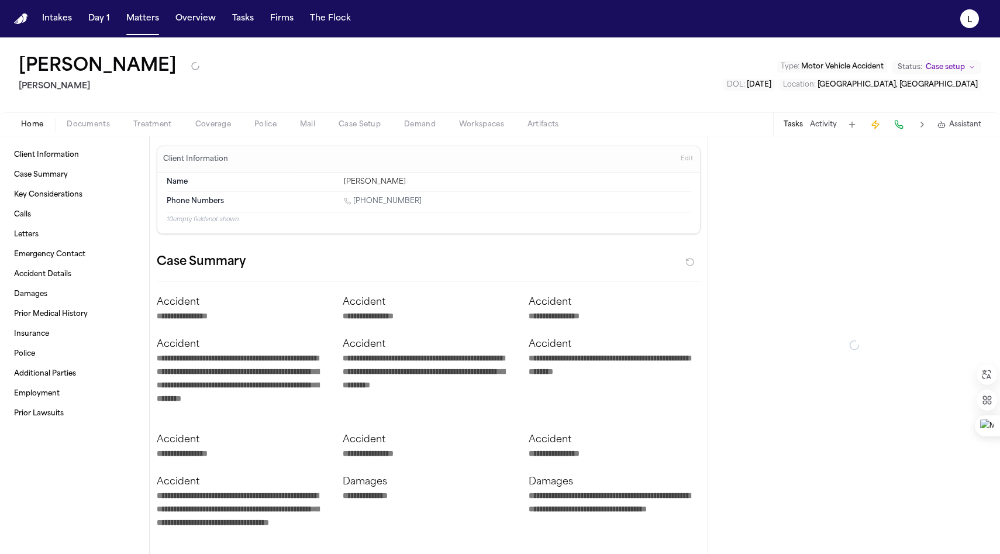
type textarea "*"
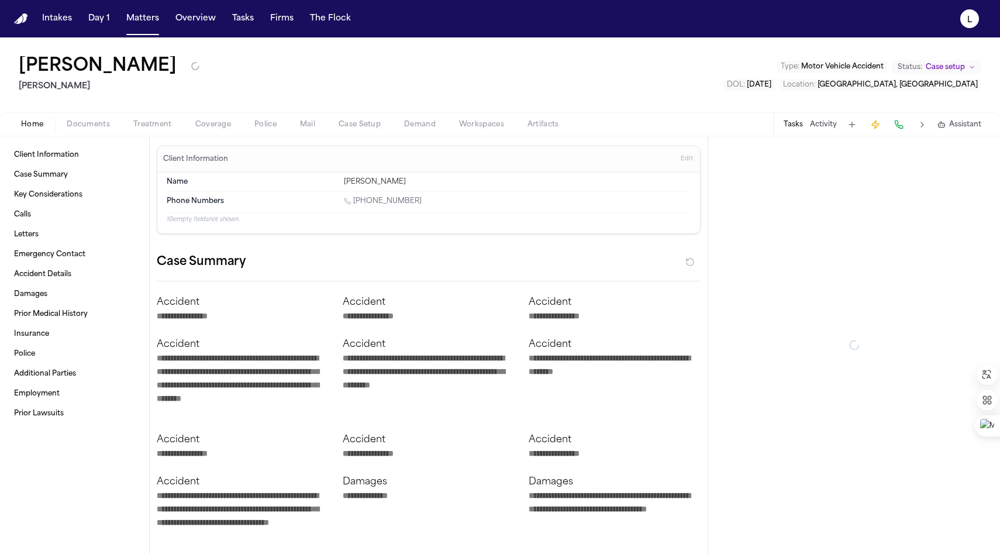
type textarea "*"
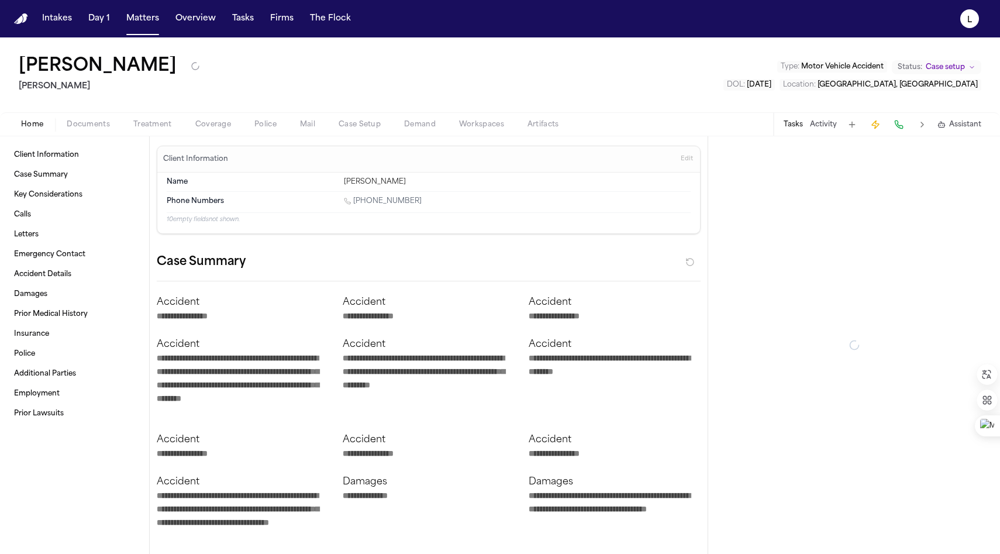
type textarea "*"
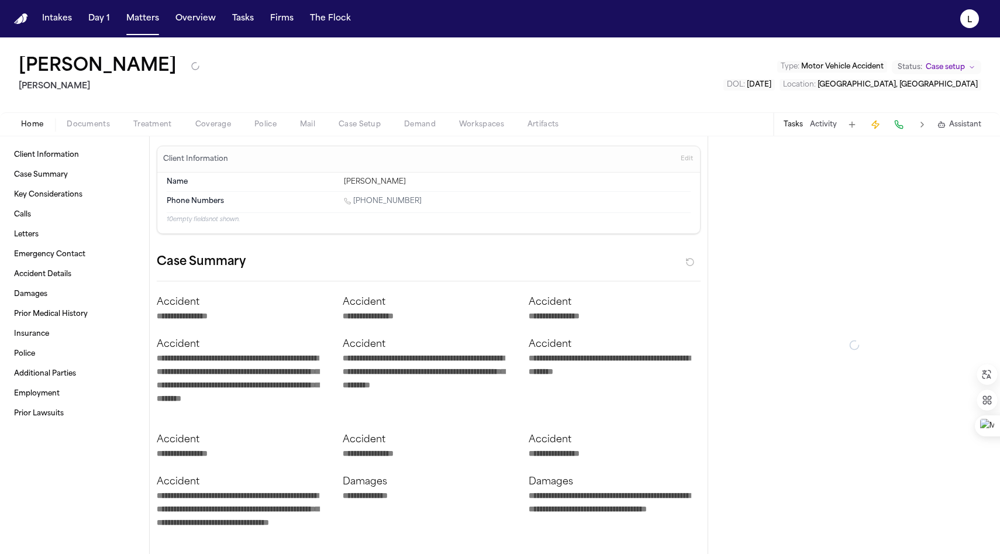
type textarea "*"
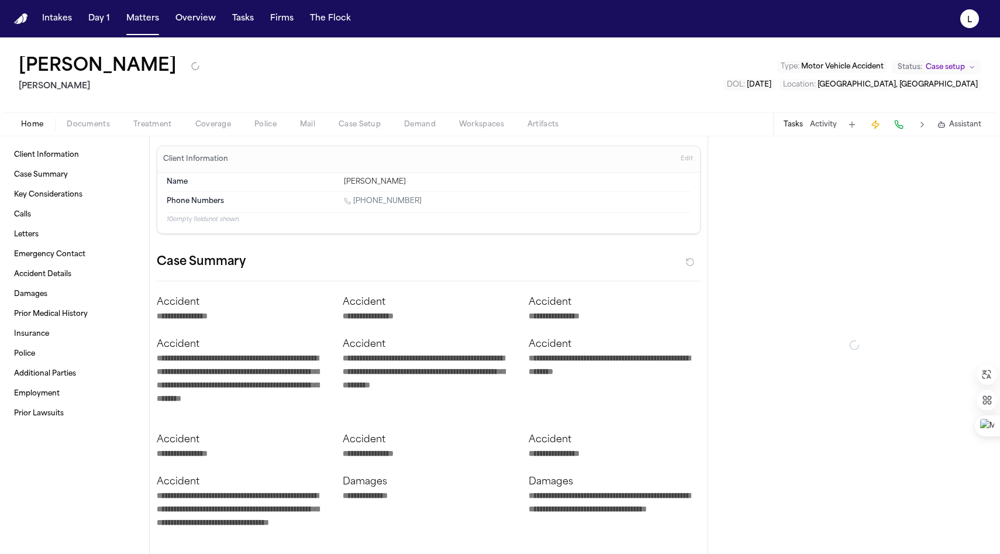
type textarea "*"
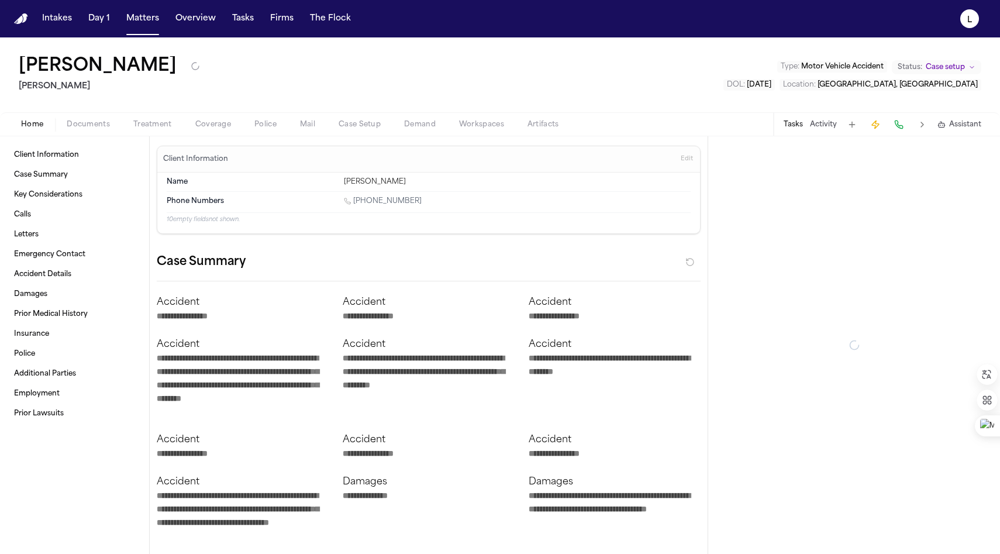
type textarea "*"
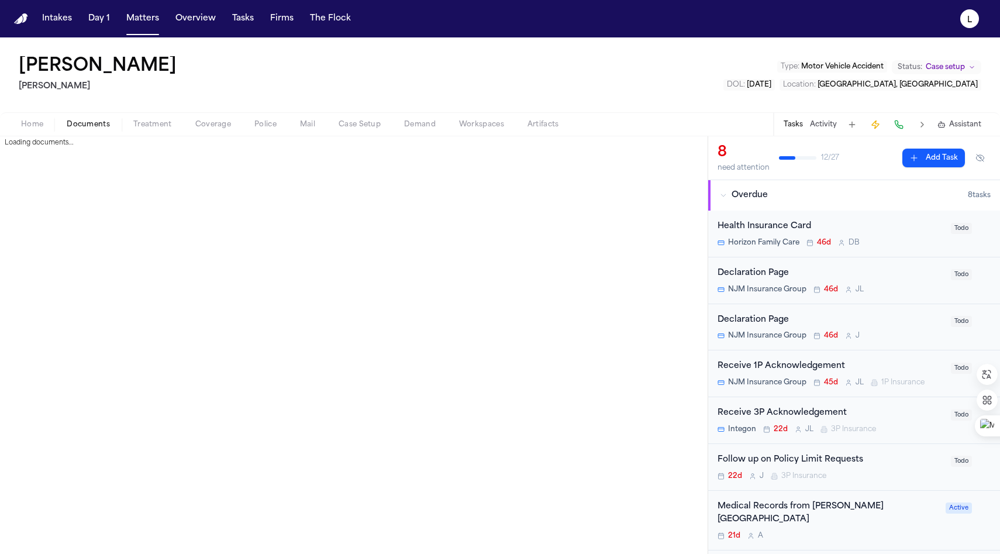
click at [95, 123] on span "Documents" at bounding box center [88, 124] width 43 height 9
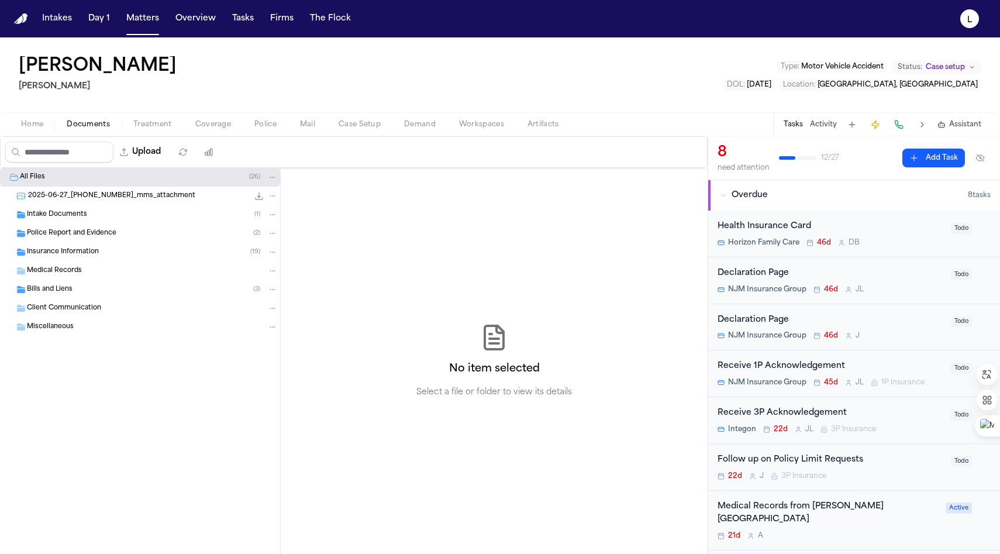
click at [67, 218] on span "Intake Documents" at bounding box center [57, 215] width 60 height 10
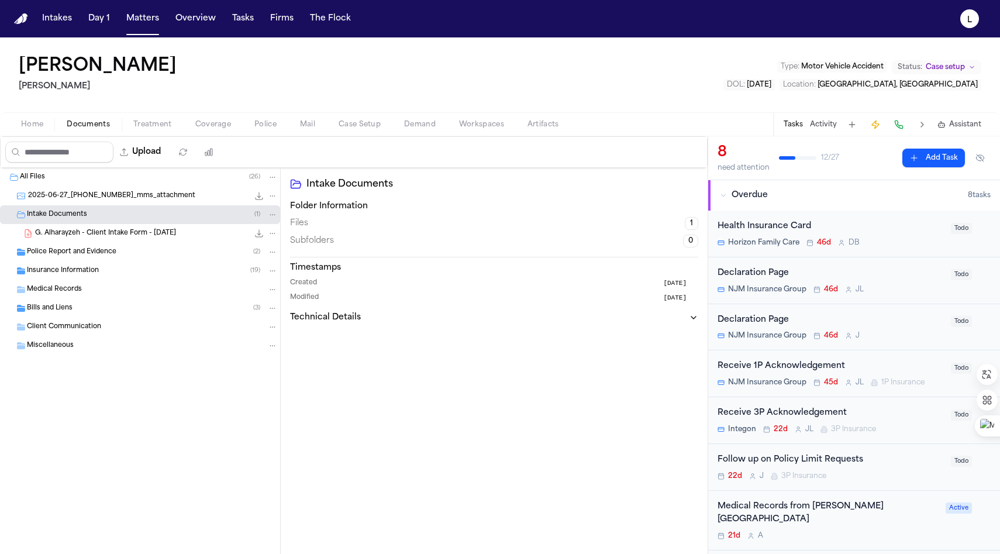
click at [59, 253] on span "Police Report and Evidence" at bounding box center [72, 252] width 90 height 10
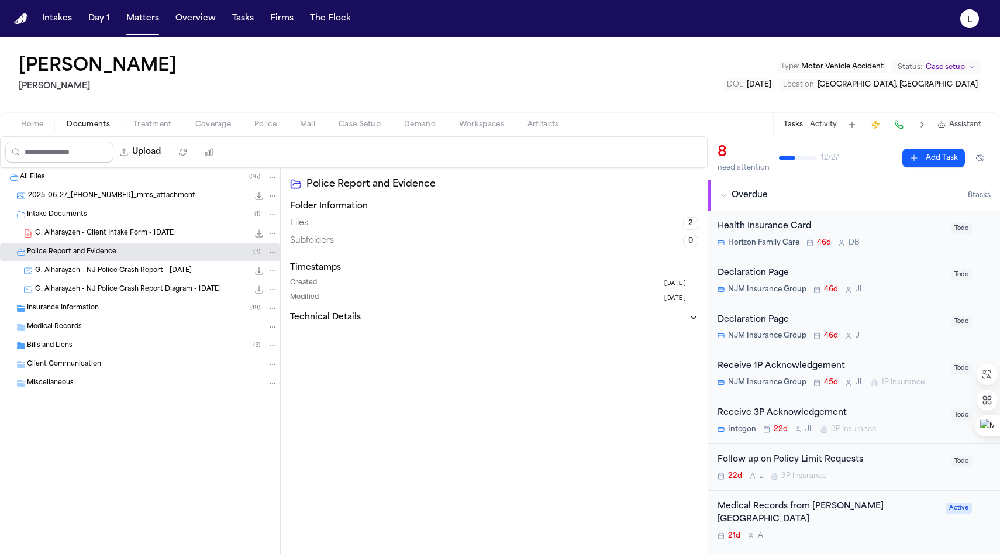
click at [58, 309] on span "Insurance Information" at bounding box center [63, 309] width 72 height 10
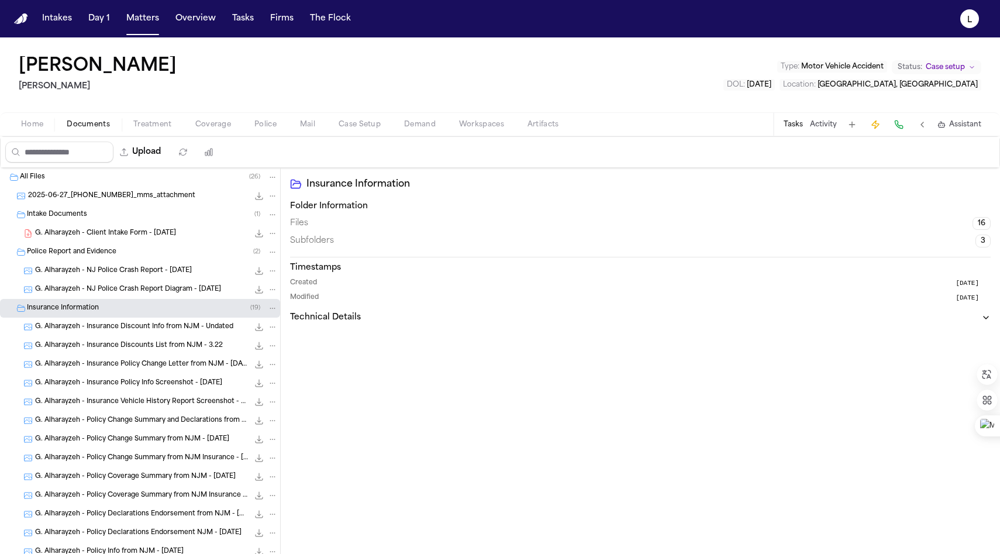
click at [166, 126] on span "Treatment" at bounding box center [152, 124] width 39 height 9
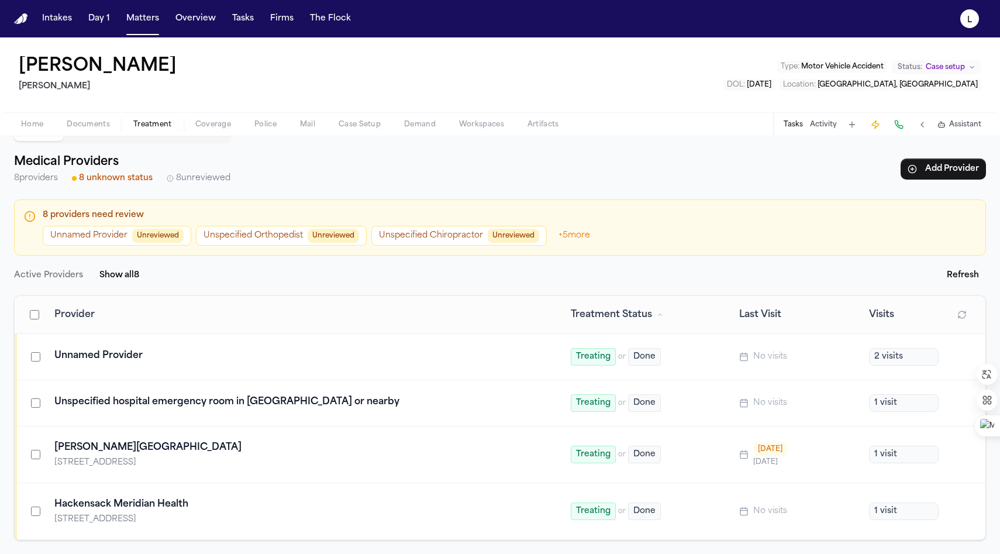
scroll to position [29, 0]
click at [279, 514] on div "[STREET_ADDRESS]" at bounding box center [185, 519] width 262 height 12
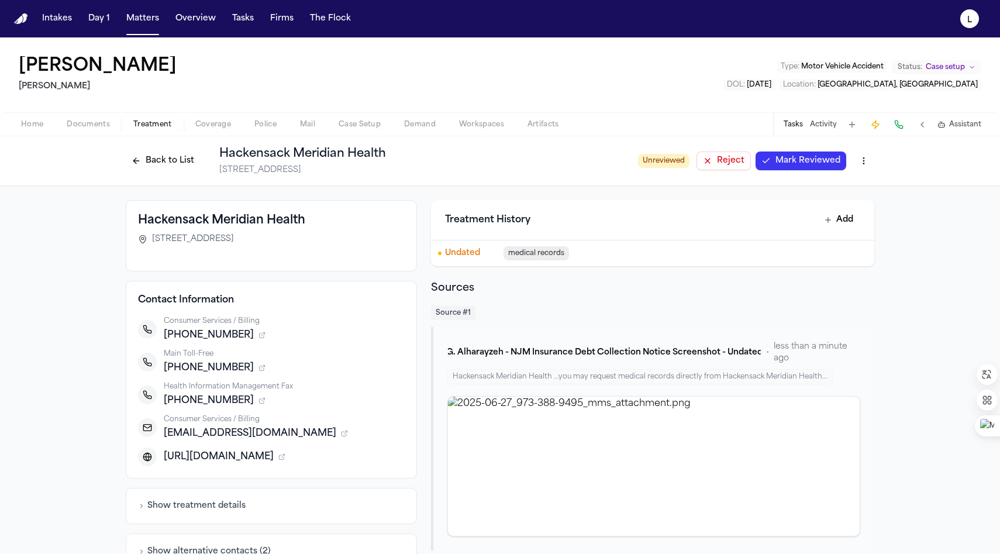
click at [154, 164] on button "Back to List" at bounding box center [163, 161] width 74 height 19
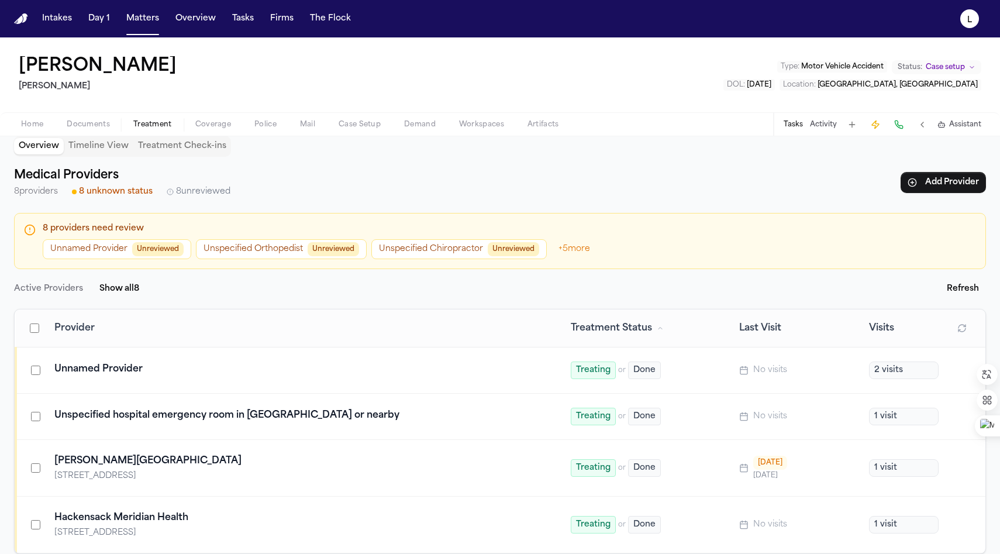
scroll to position [29, 0]
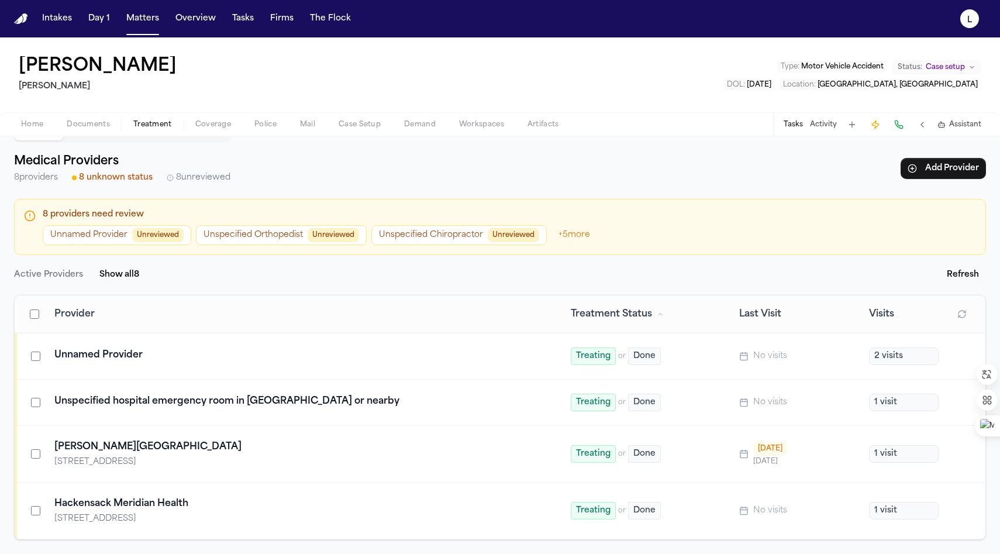
click at [150, 127] on span "Treatment" at bounding box center [152, 124] width 39 height 9
click at [264, 517] on div "[STREET_ADDRESS]" at bounding box center [185, 519] width 262 height 12
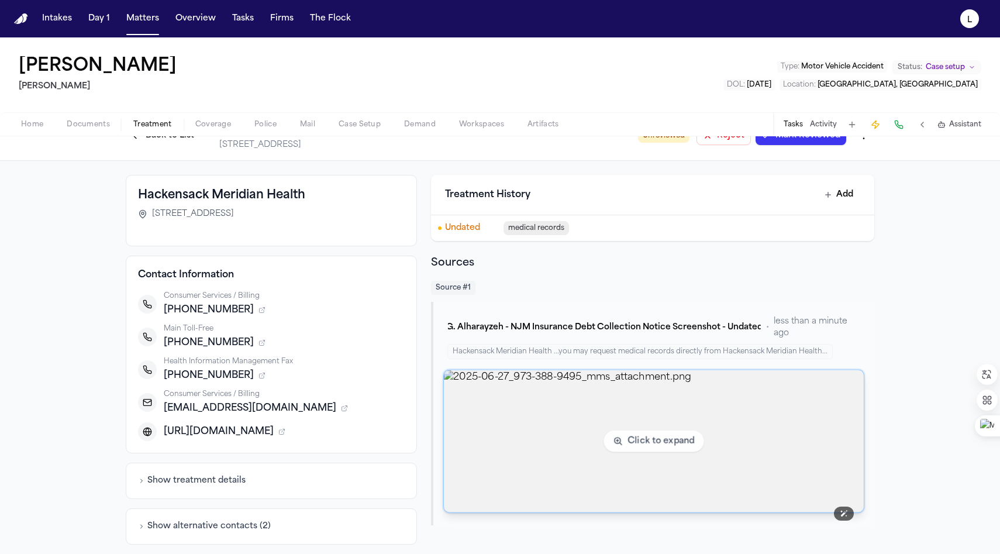
scroll to position [30, 0]
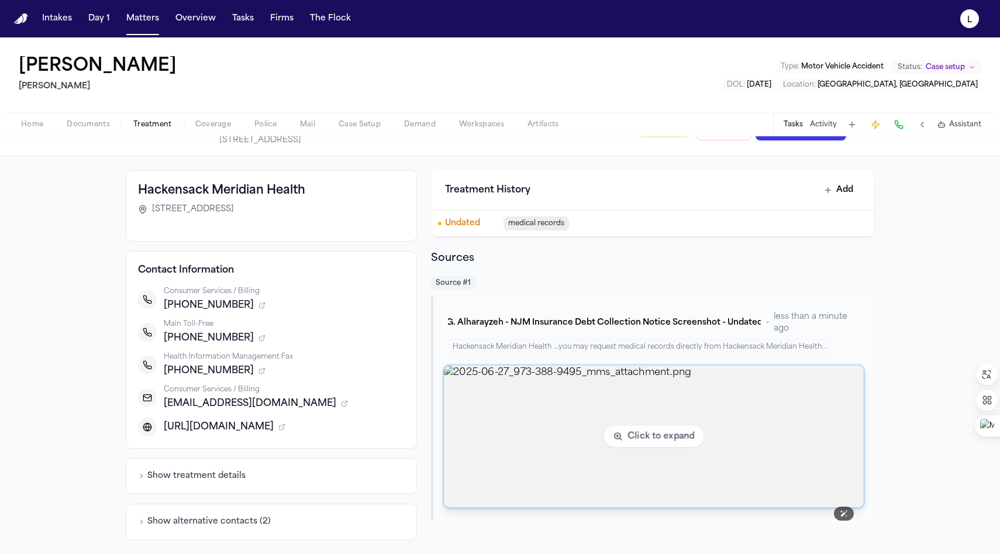
click at [517, 408] on img "View image 2025-06-27_973-388-9495_mms_attachment.png" at bounding box center [654, 437] width 420 height 142
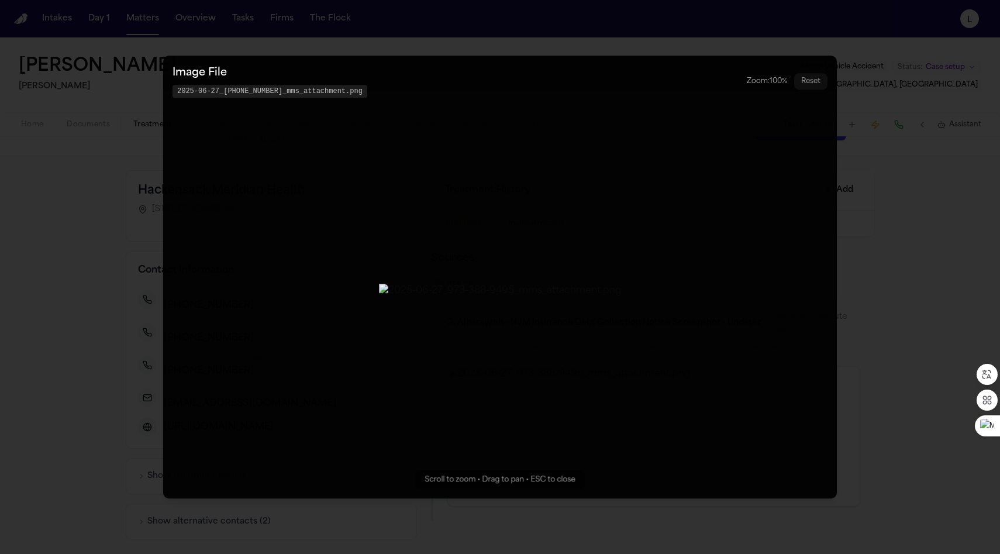
click at [501, 291] on img "Zoomable image viewer. Use mouse wheel to zoom, drag to pan, or press R to rese…" at bounding box center [500, 291] width 243 height 14
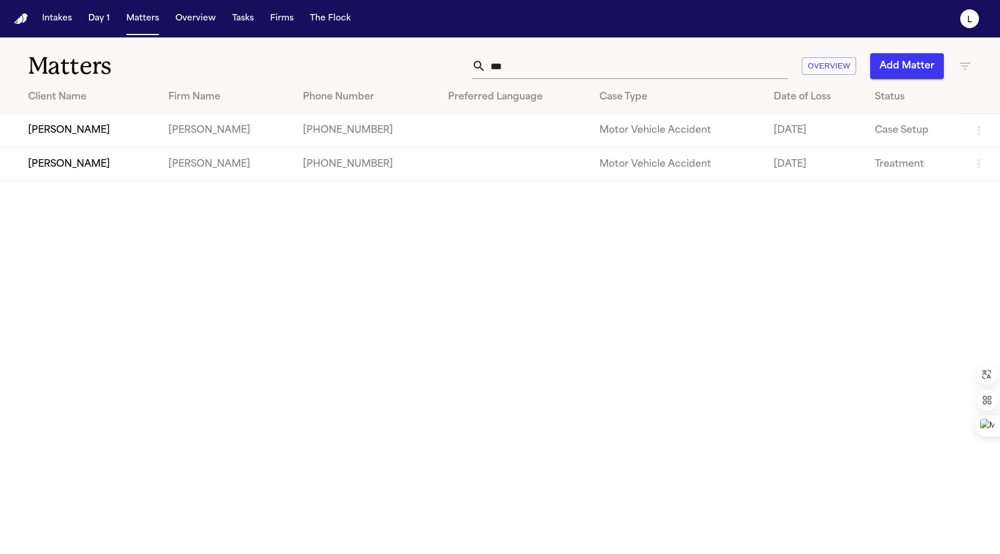
click at [105, 164] on td "[PERSON_NAME]" at bounding box center [79, 163] width 159 height 33
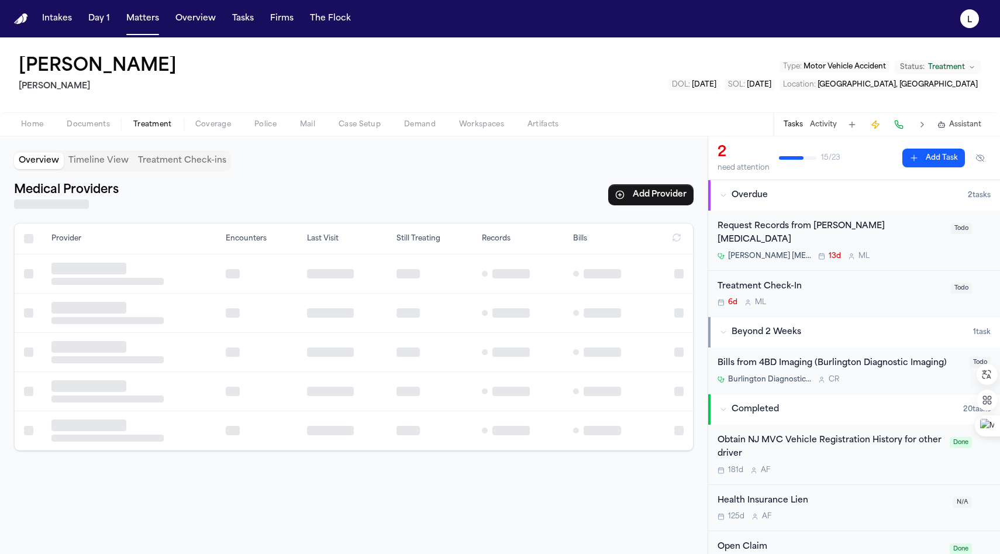
click at [142, 118] on button "Treatment" at bounding box center [153, 125] width 62 height 14
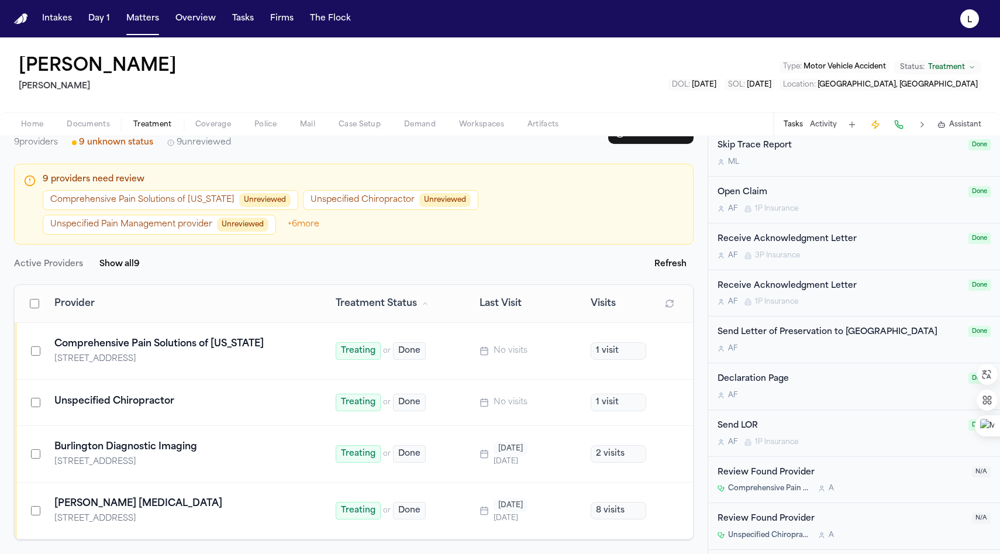
scroll to position [817, 0]
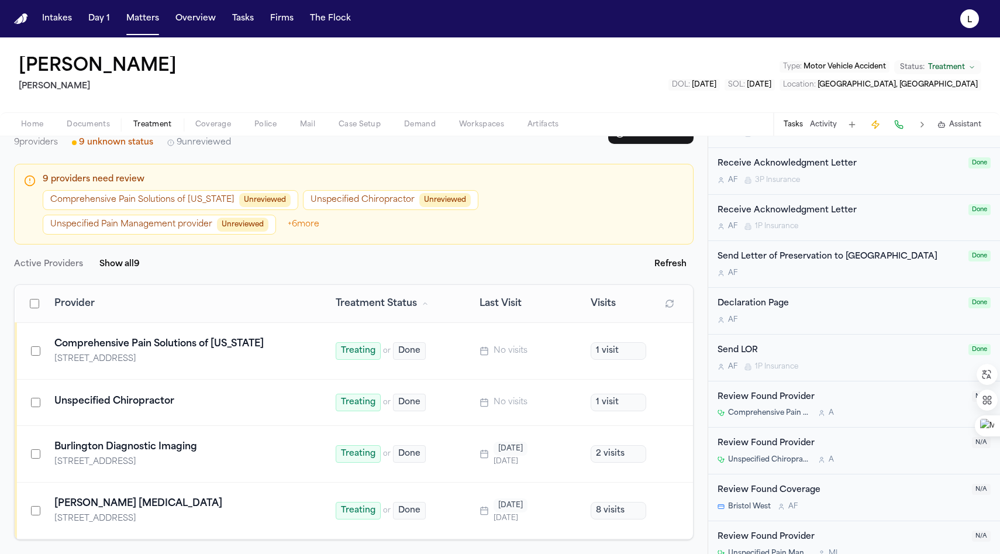
click at [105, 122] on span "Documents" at bounding box center [88, 124] width 43 height 9
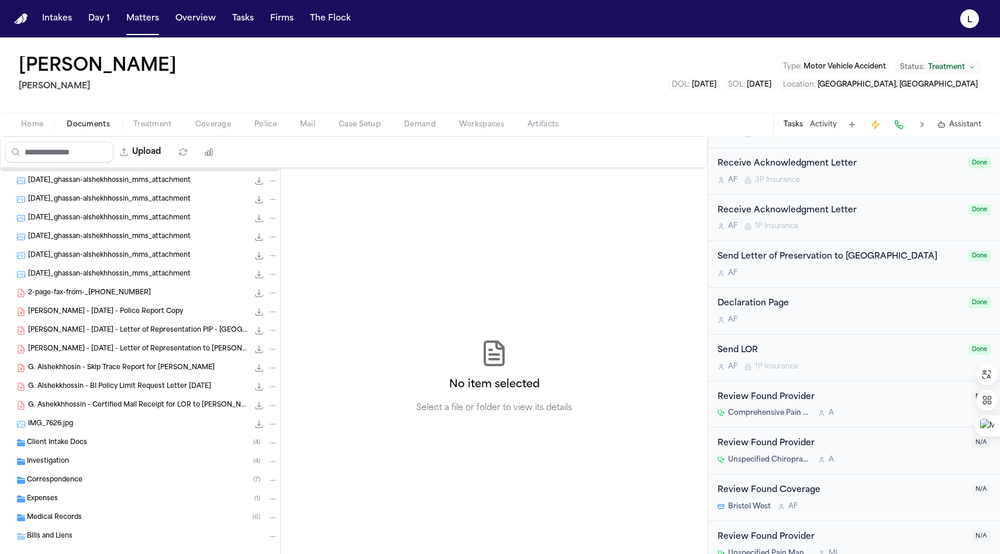
scroll to position [34, 0]
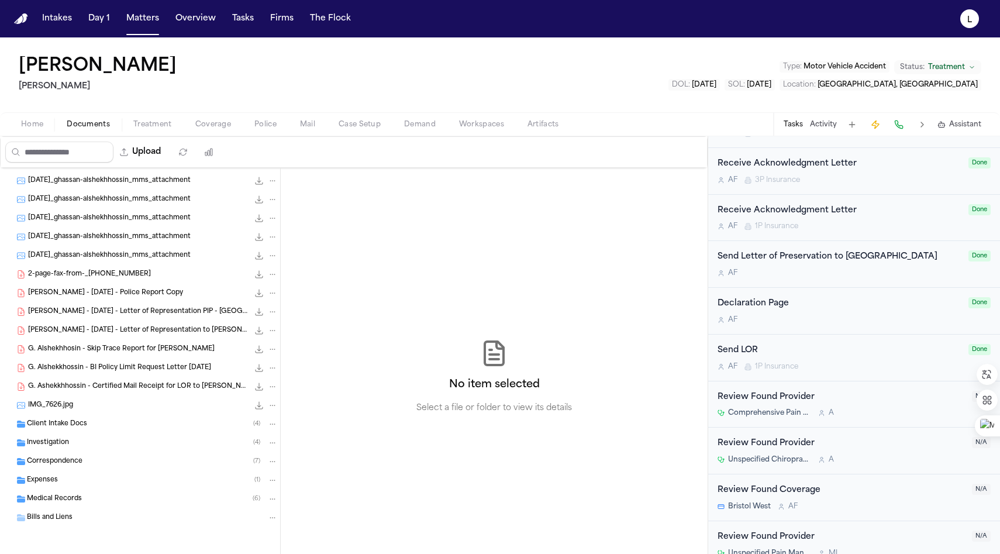
click at [56, 430] on div "Client Intake Docs ( 4 )" at bounding box center [140, 424] width 280 height 19
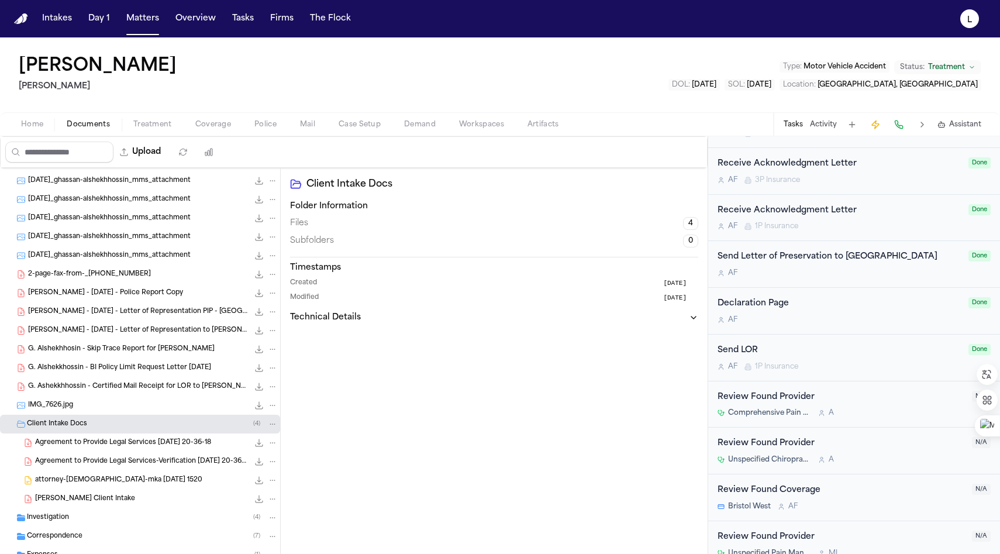
click at [74, 497] on span "[PERSON_NAME] Client Intake" at bounding box center [85, 499] width 100 height 10
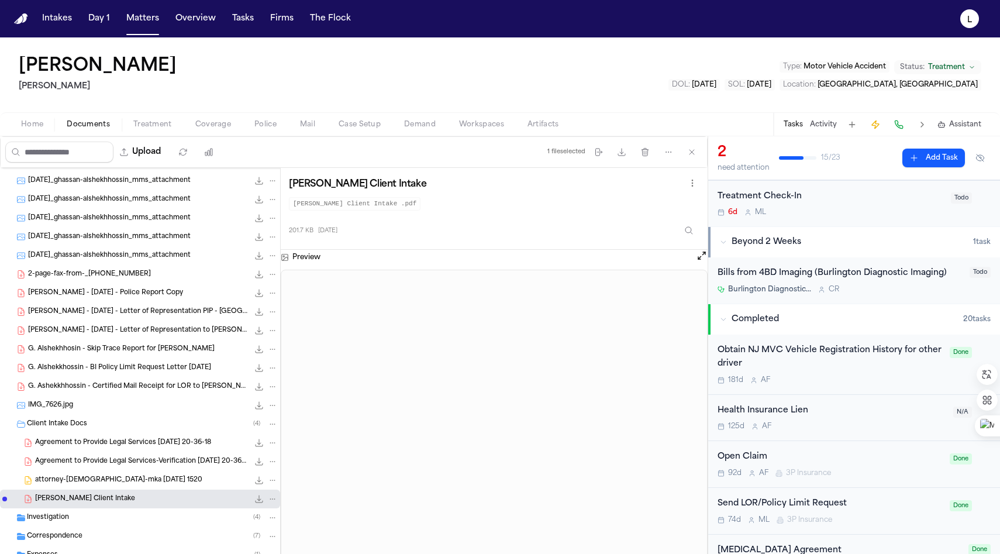
scroll to position [0, 0]
